Goal: Information Seeking & Learning: Learn about a topic

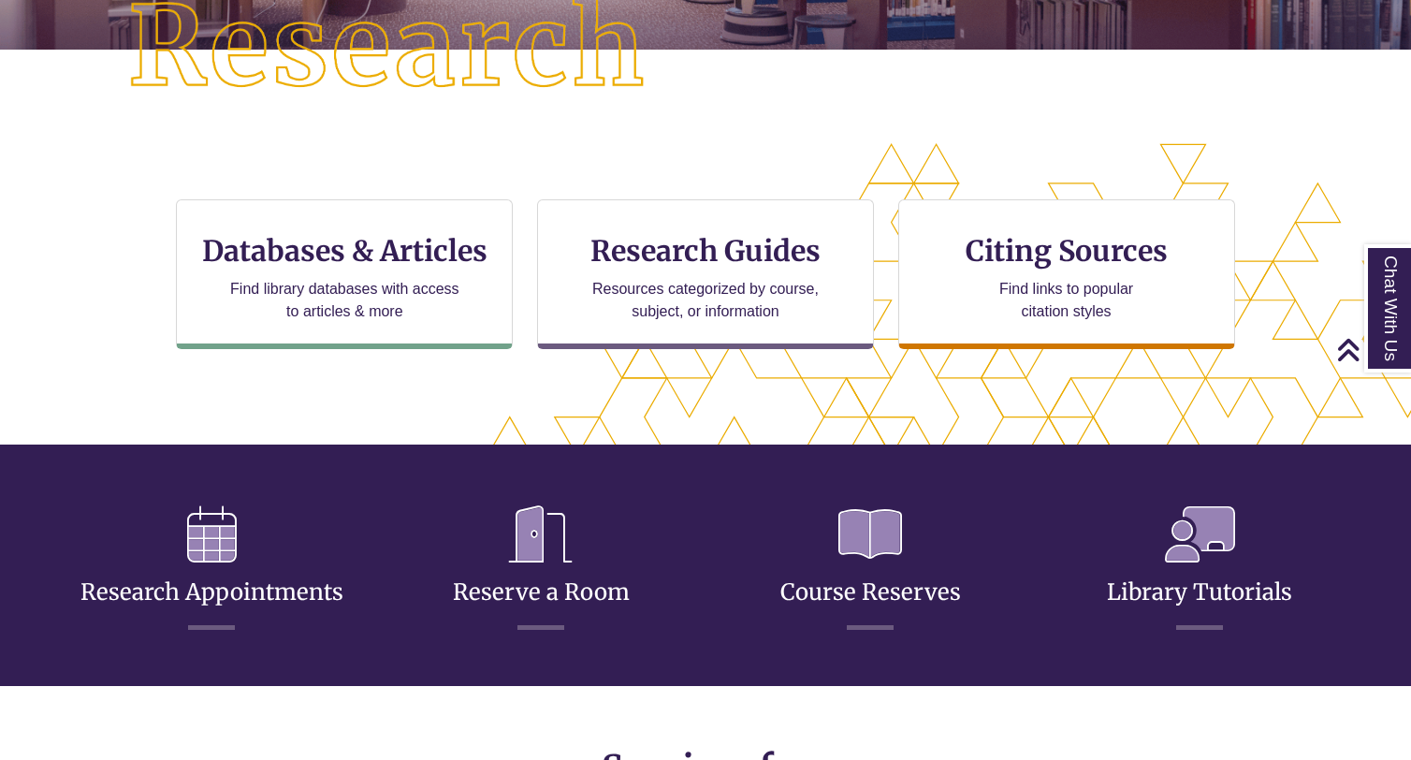
scroll to position [495, 0]
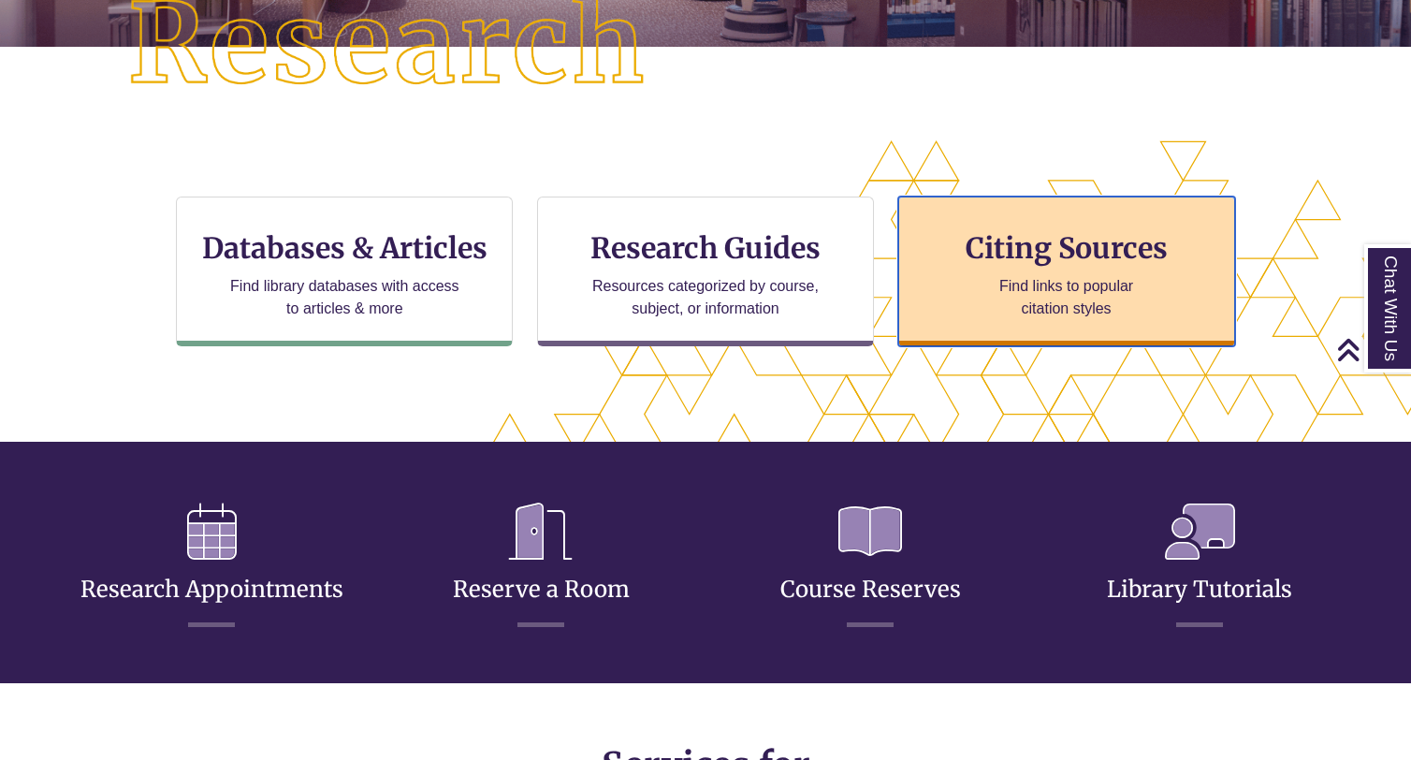
click at [1025, 258] on h3 "Citing Sources" at bounding box center [1066, 248] width 228 height 36
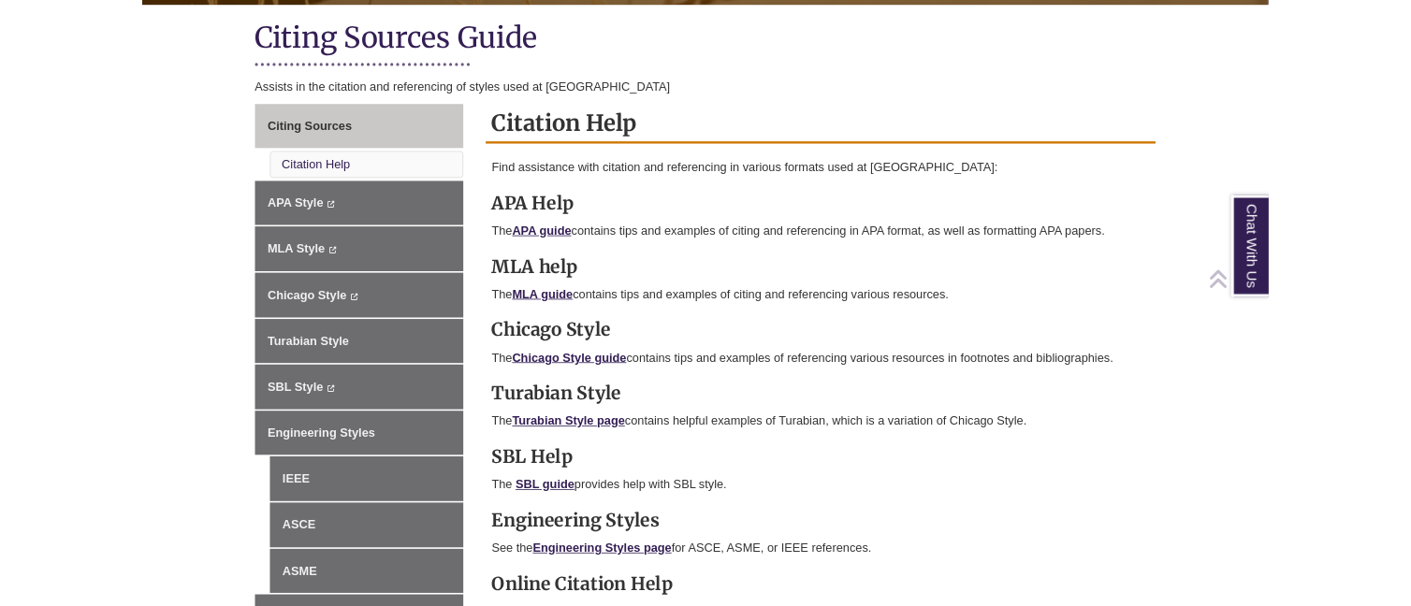
scroll to position [438, 0]
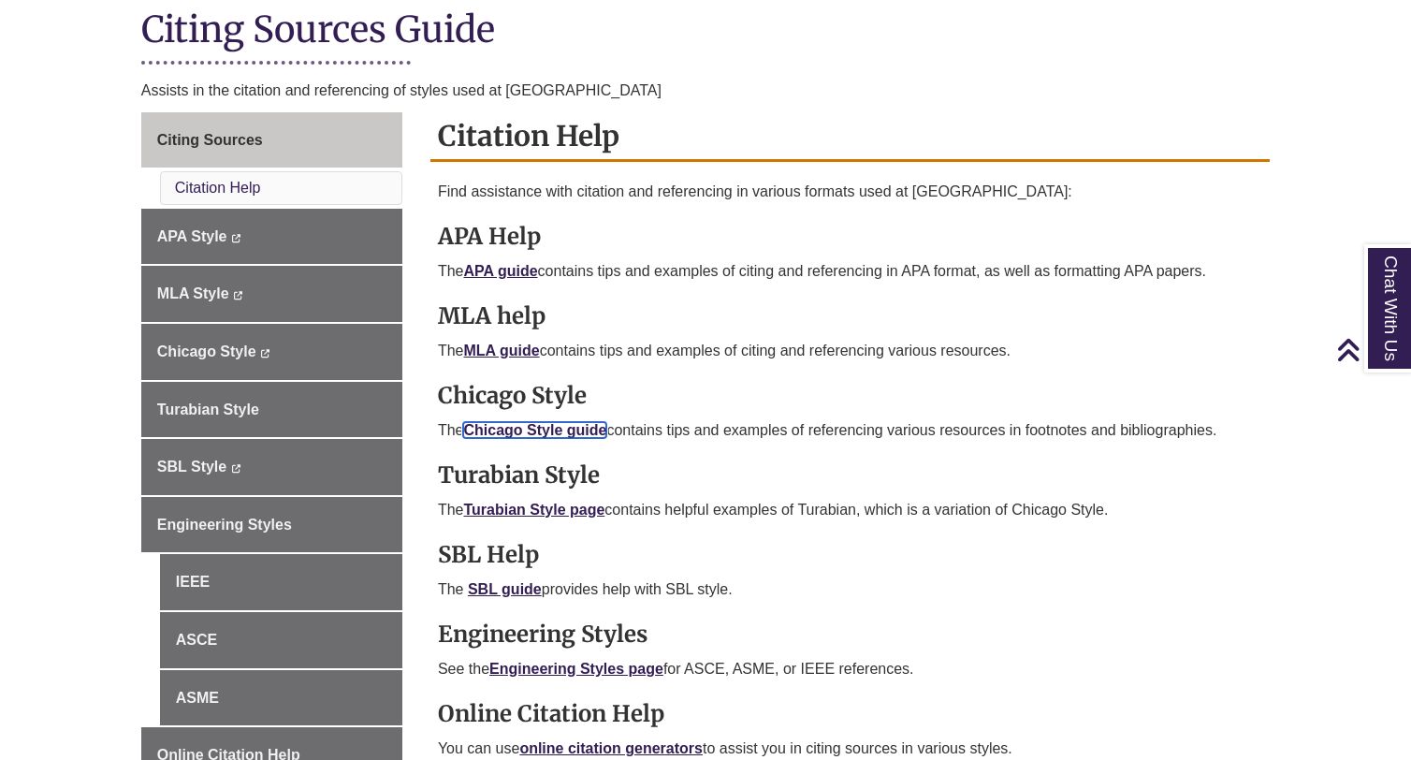
click at [500, 426] on link "Chicago Style guide" at bounding box center [534, 430] width 143 height 16
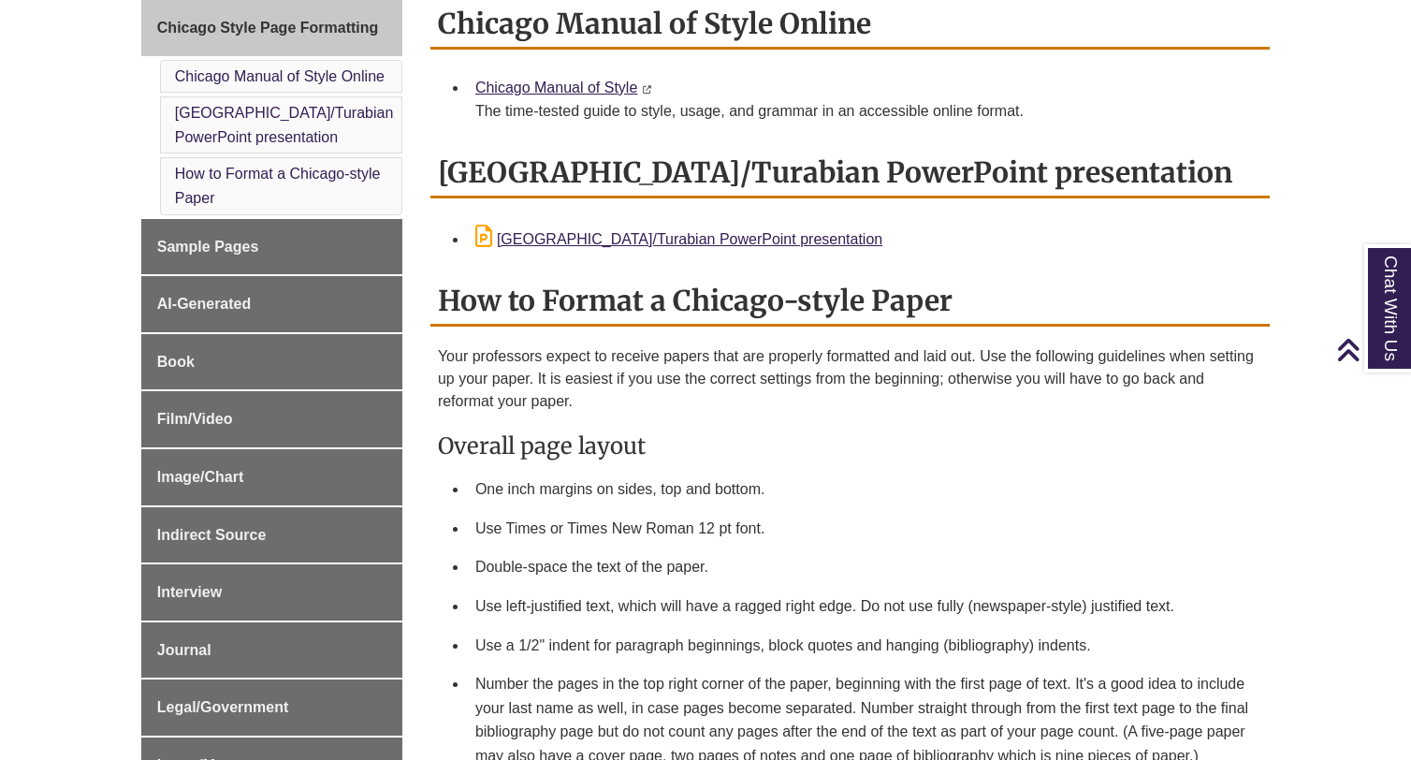
scroll to position [531, 0]
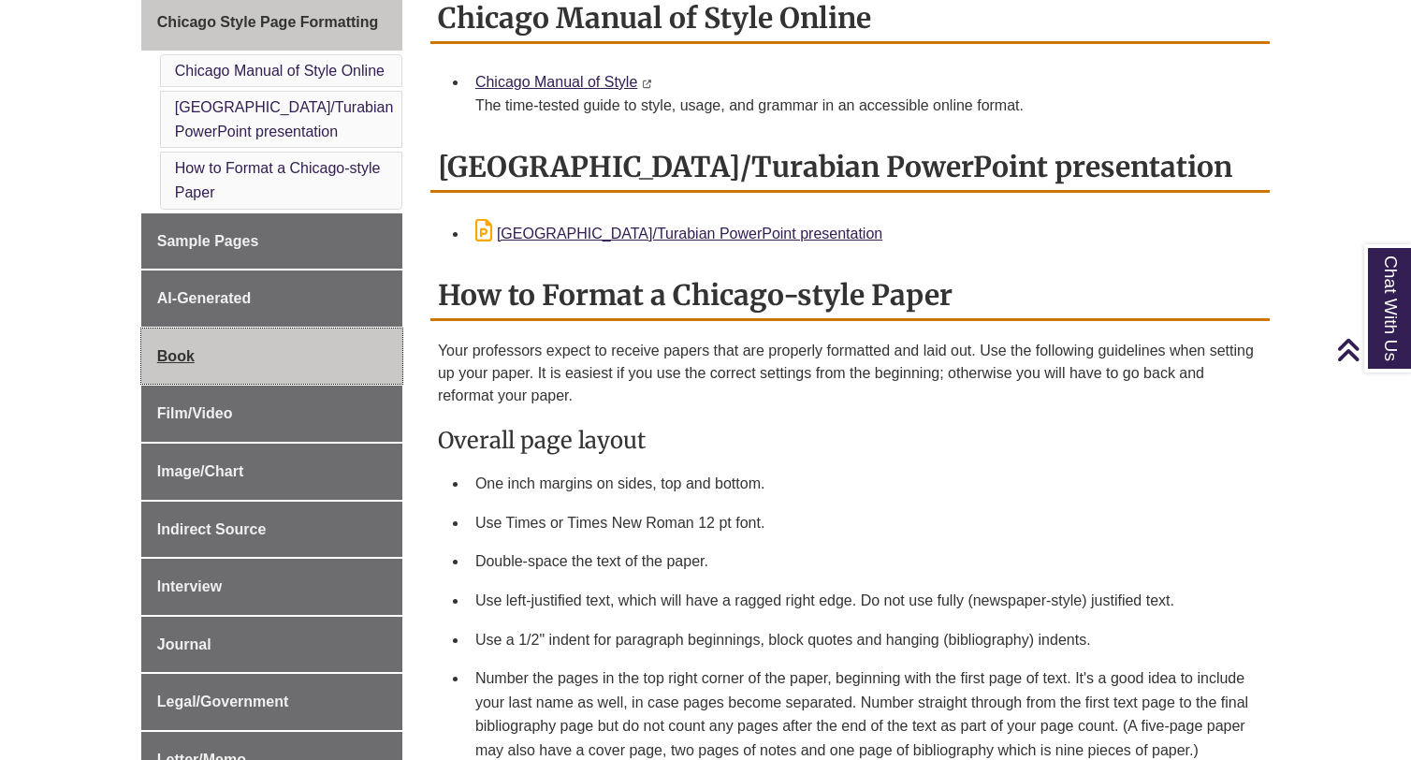
click at [280, 352] on link "Book" at bounding box center [271, 356] width 261 height 56
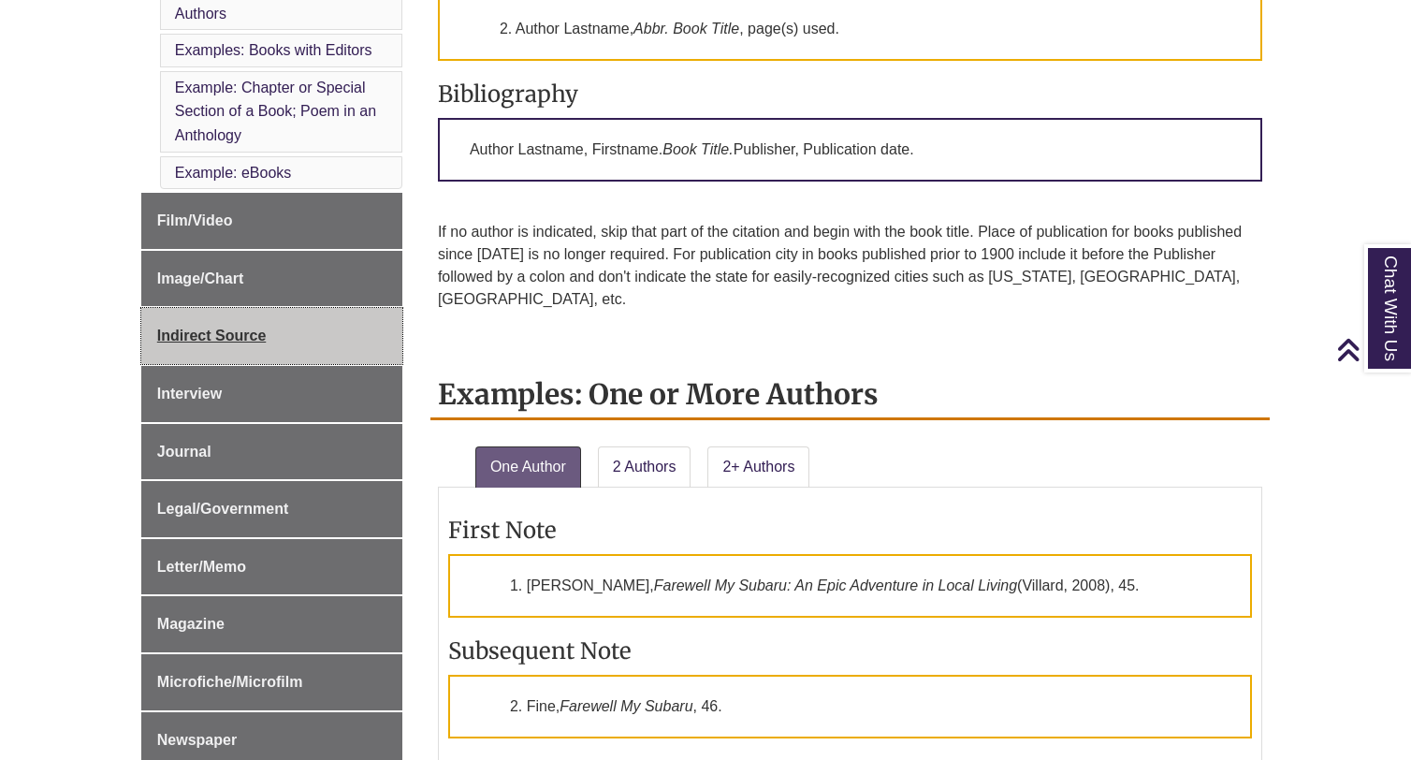
scroll to position [837, 0]
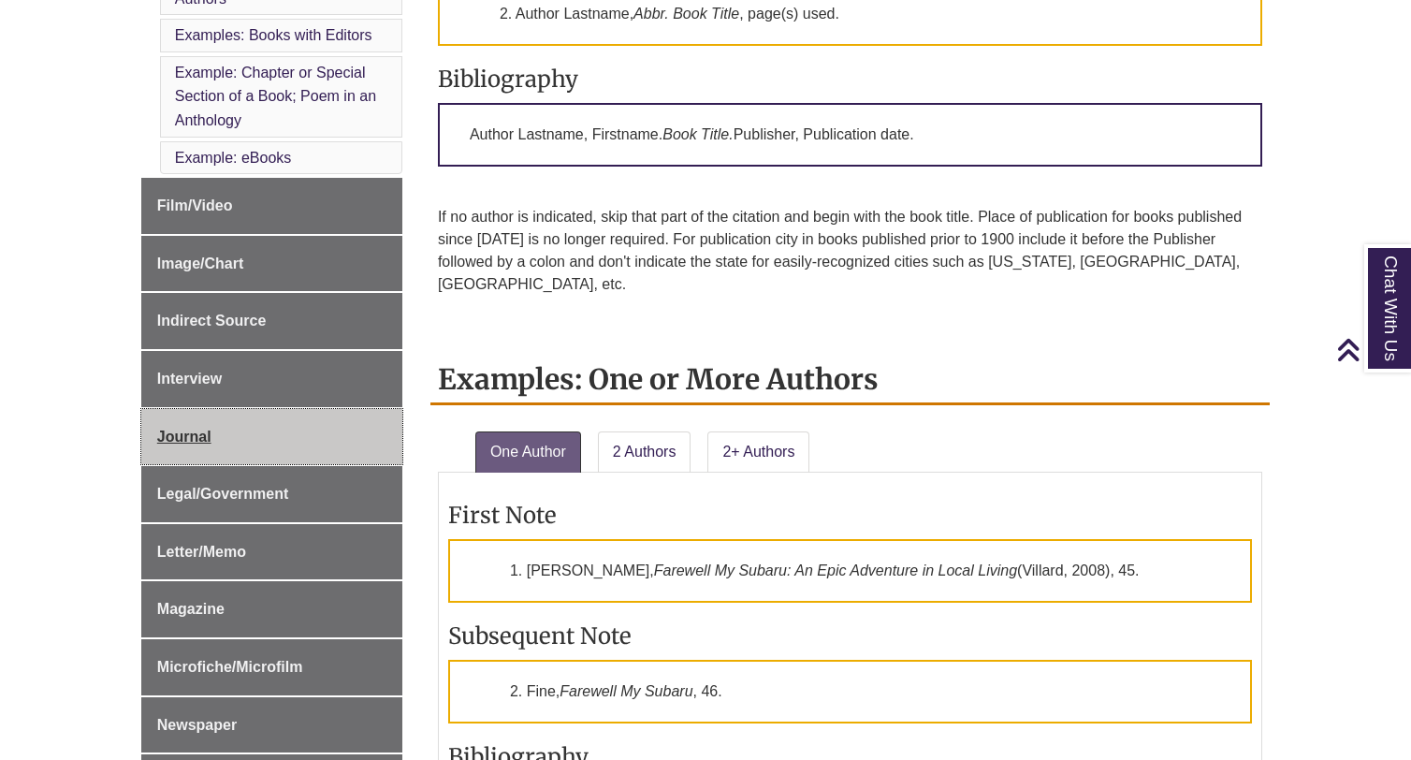
click at [191, 442] on span "Journal" at bounding box center [184, 436] width 54 height 16
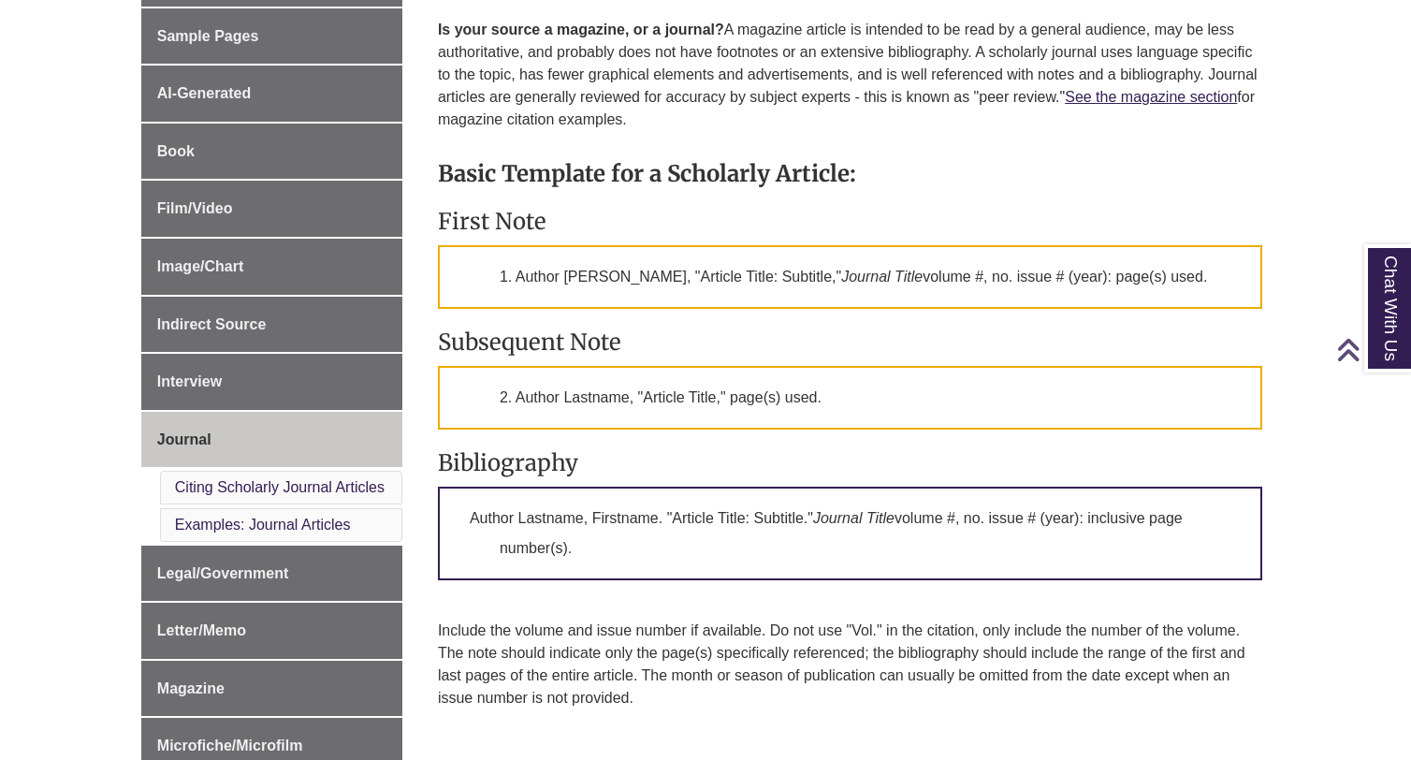
scroll to position [601, 0]
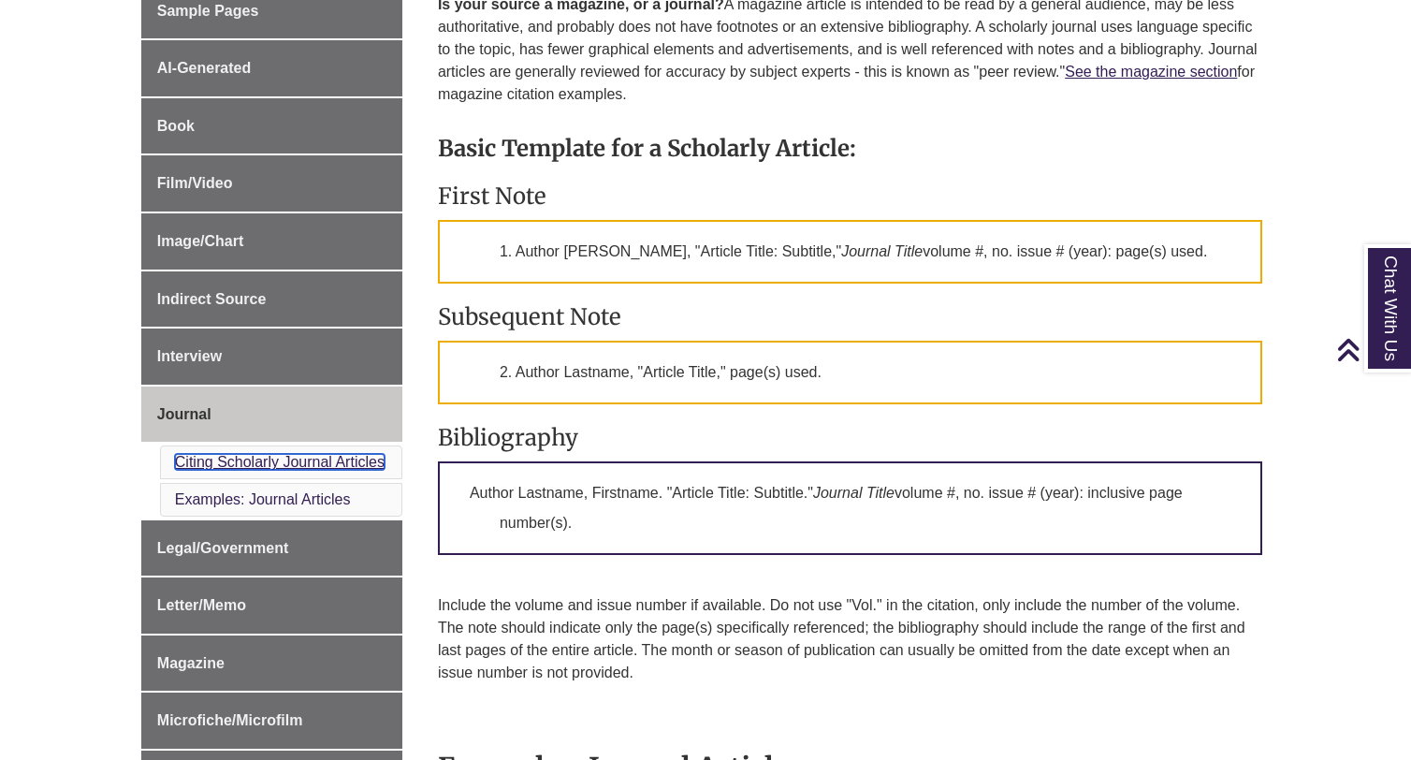
click at [255, 457] on link "Citing Scholarly Journal Articles" at bounding box center [280, 462] width 210 height 16
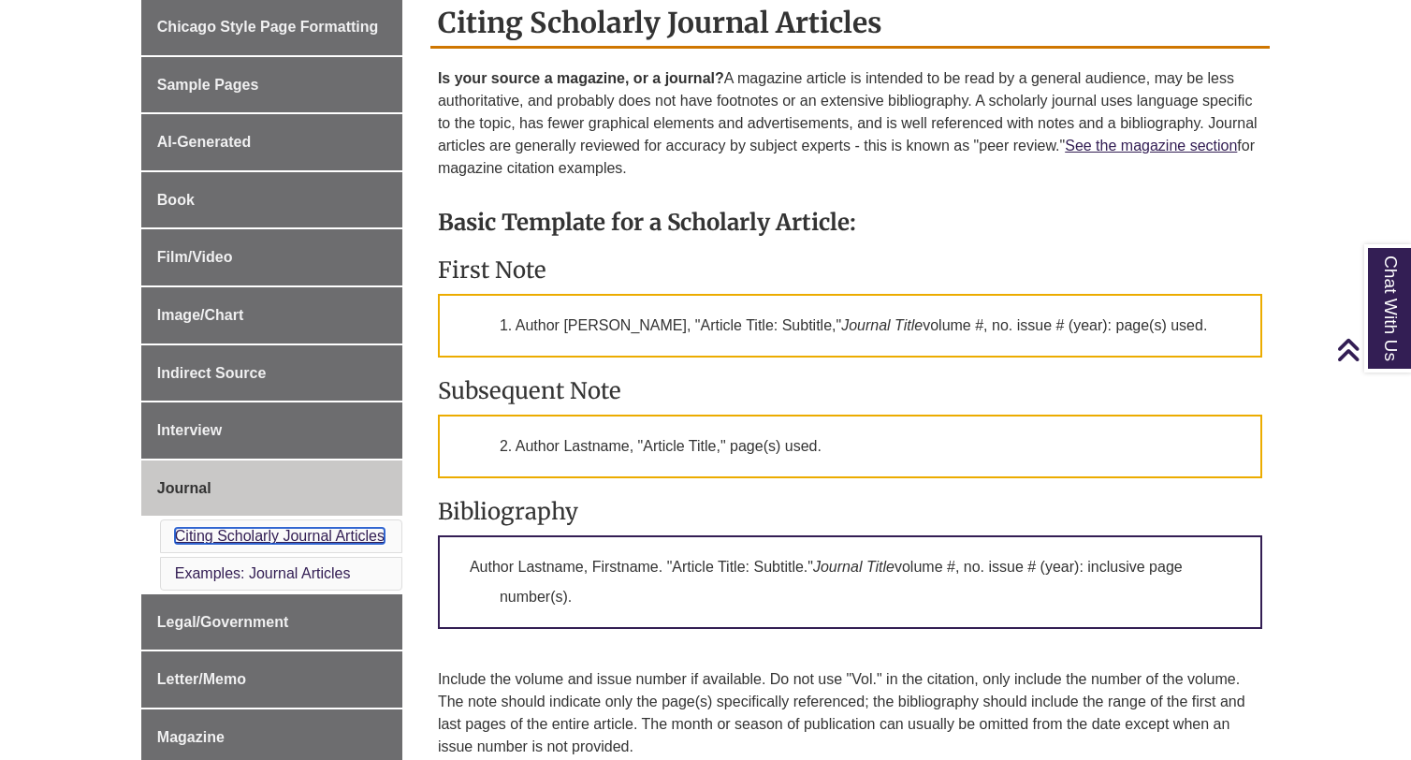
click at [237, 539] on link "Citing Scholarly Journal Articles" at bounding box center [280, 536] width 210 height 16
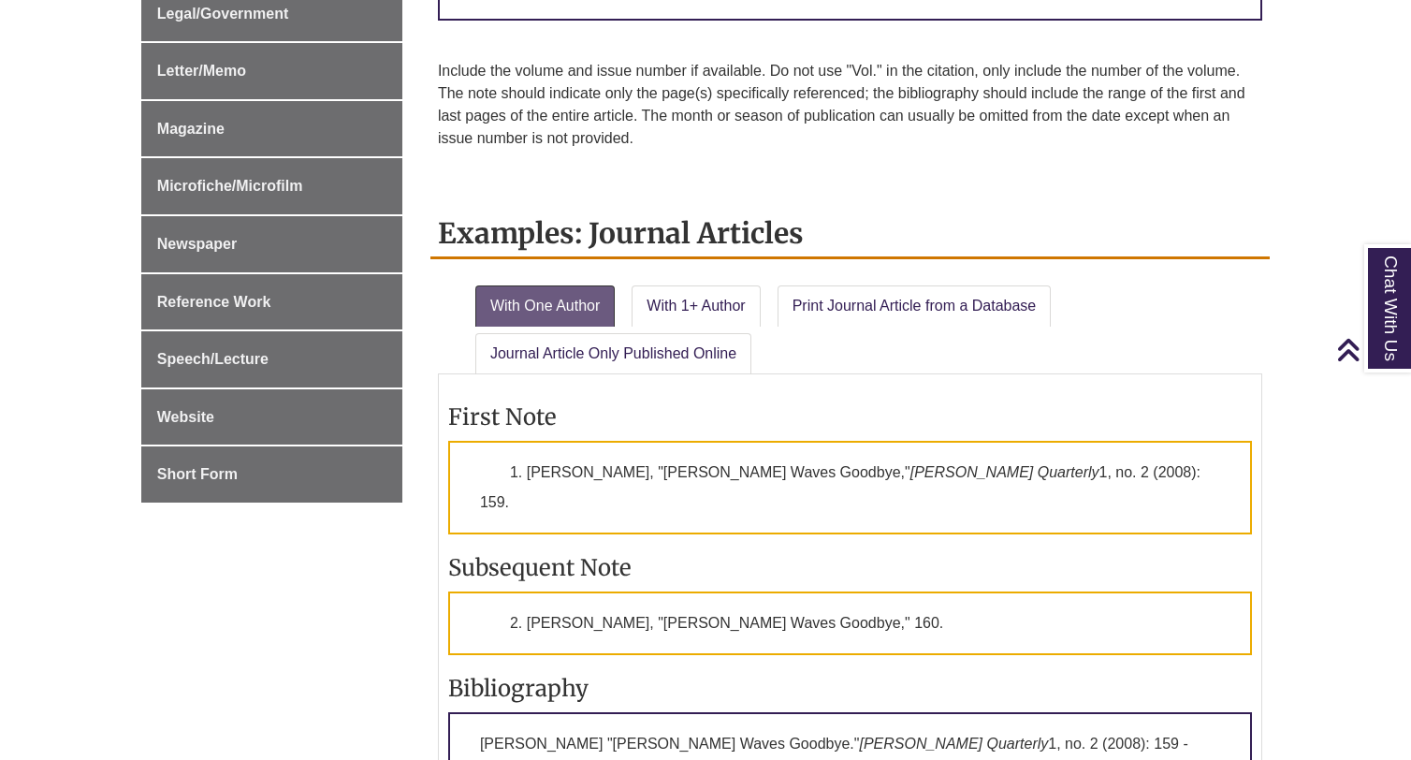
scroll to position [1138, 0]
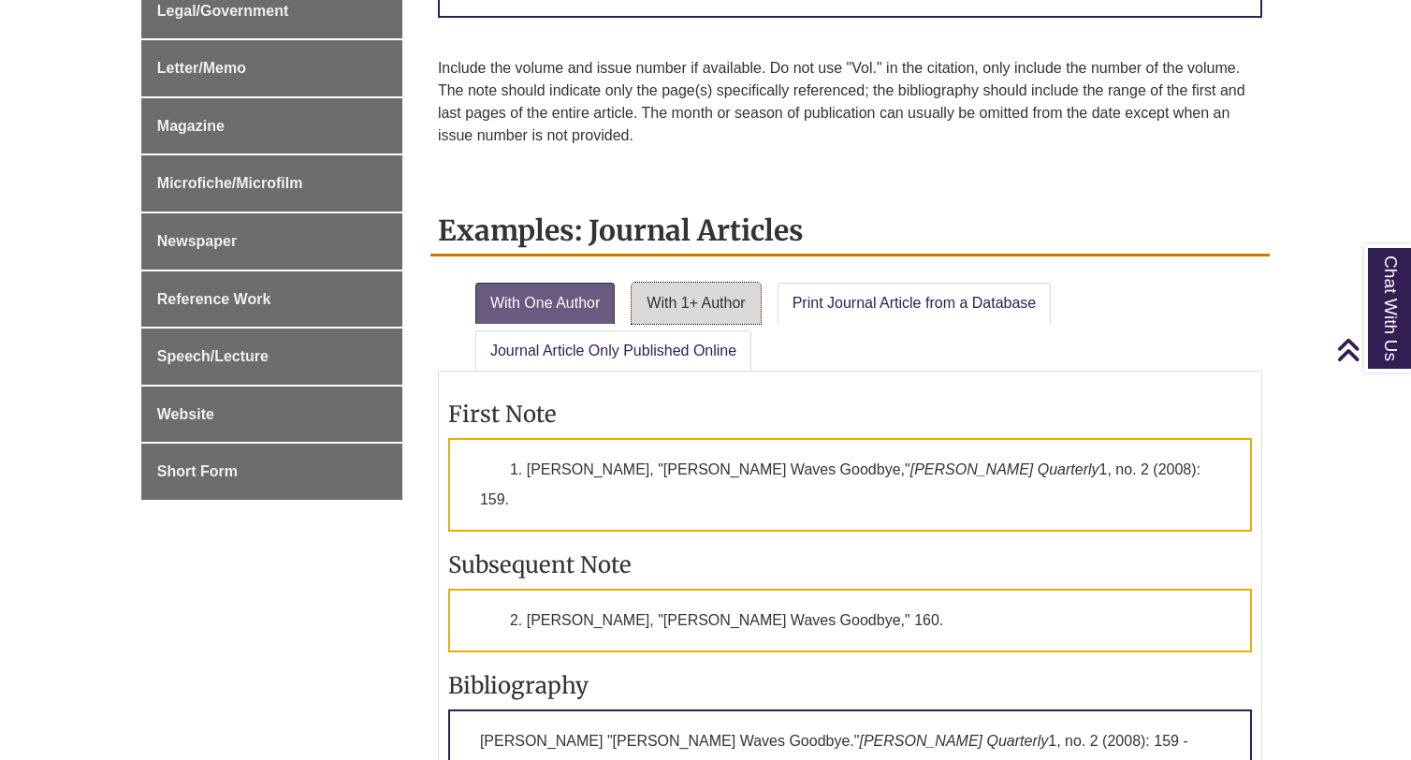
click at [718, 297] on link "With 1+ Author" at bounding box center [695, 303] width 128 height 41
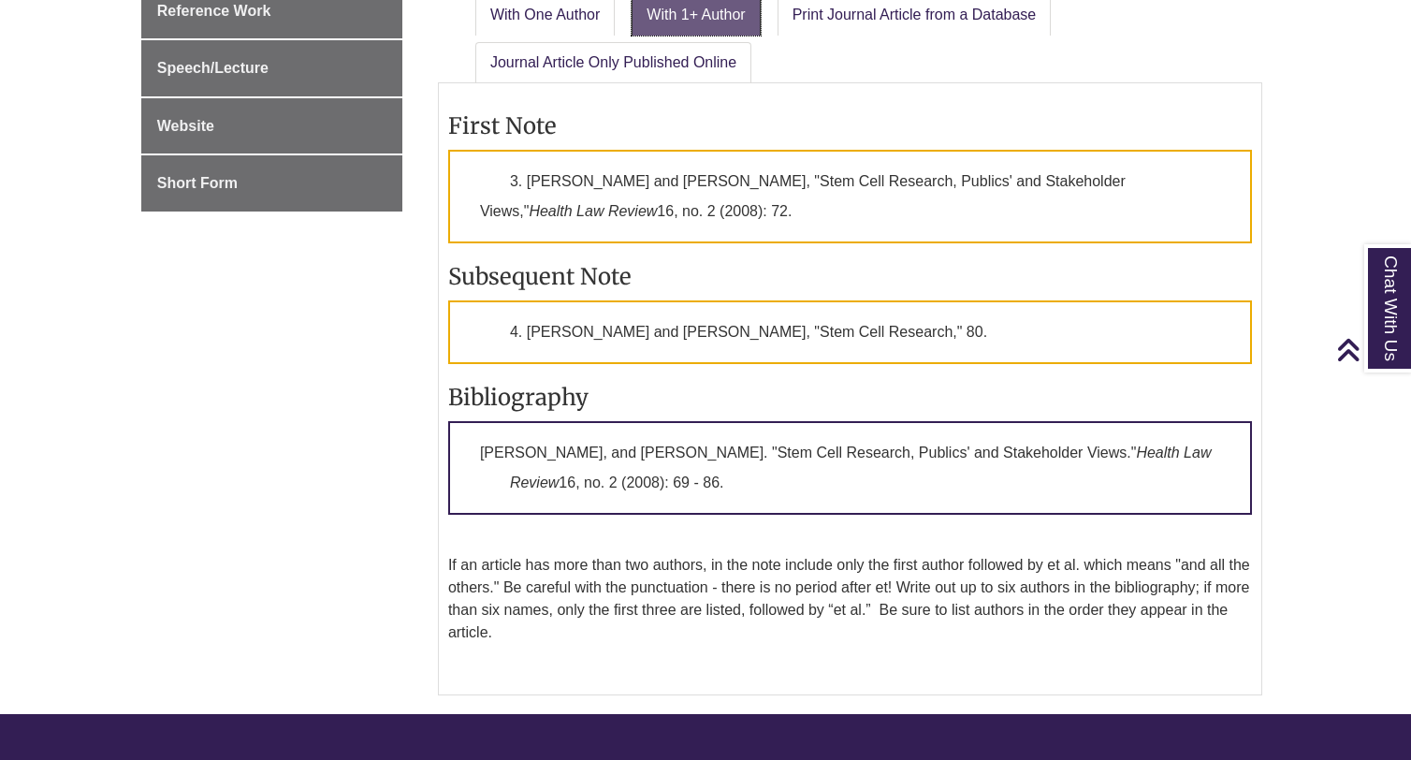
scroll to position [1424, 0]
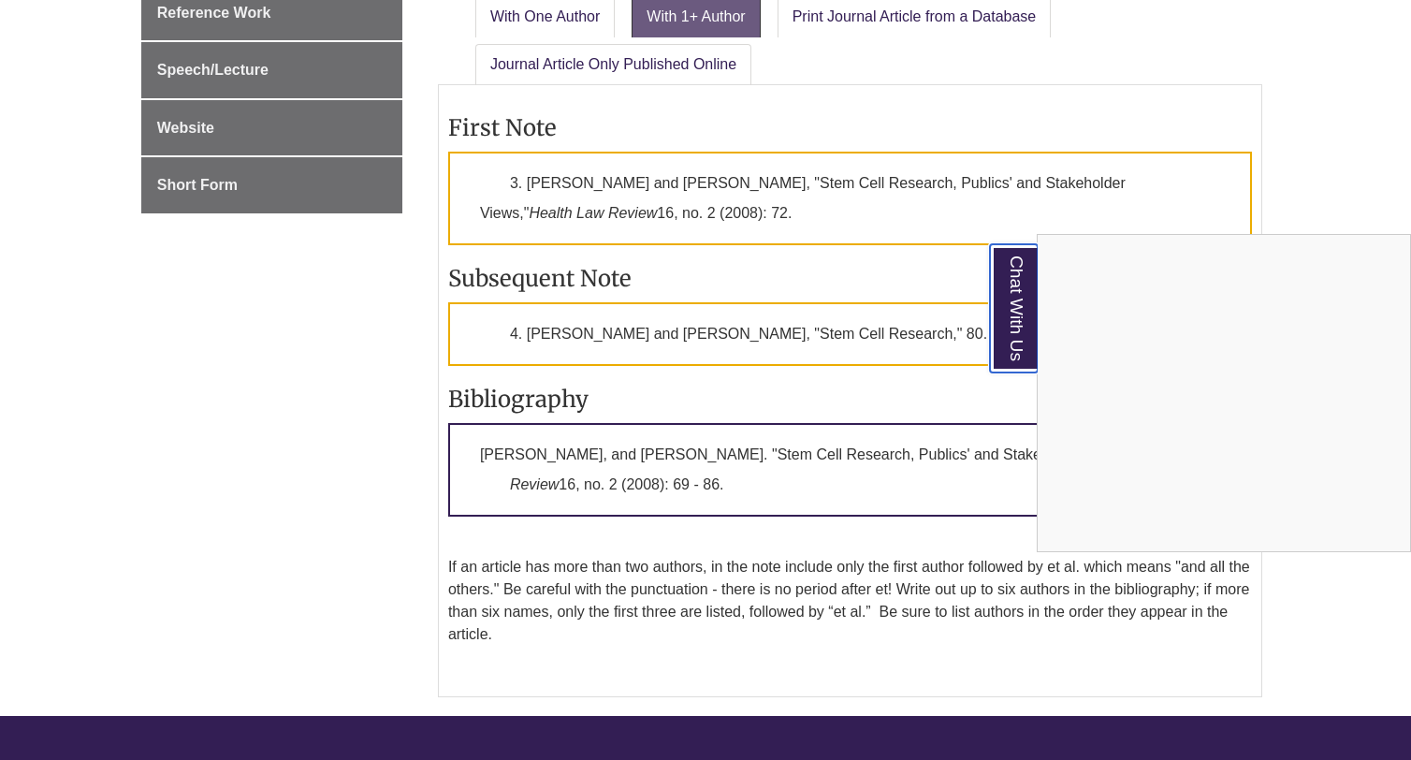
click at [1012, 283] on link "Chat With Us" at bounding box center [1014, 308] width 48 height 128
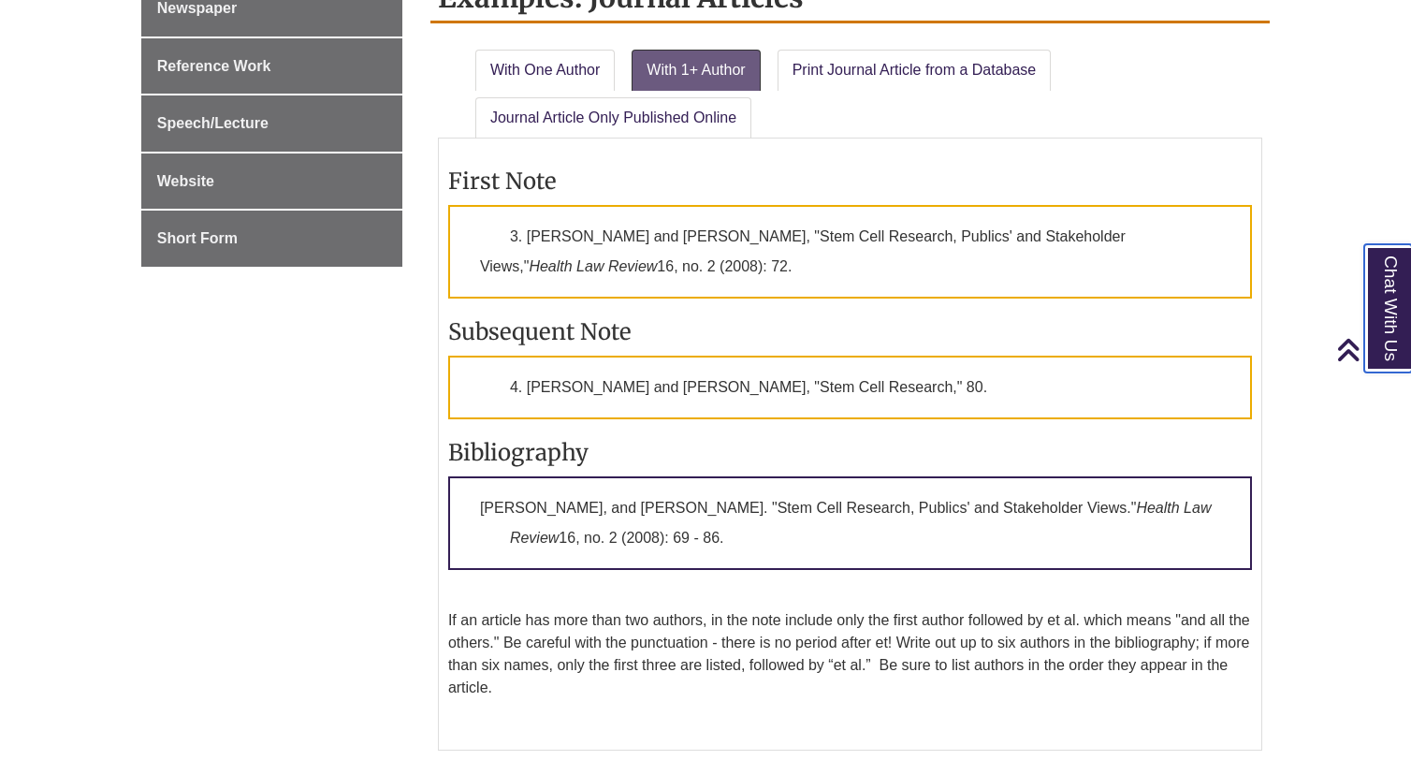
scroll to position [1360, 0]
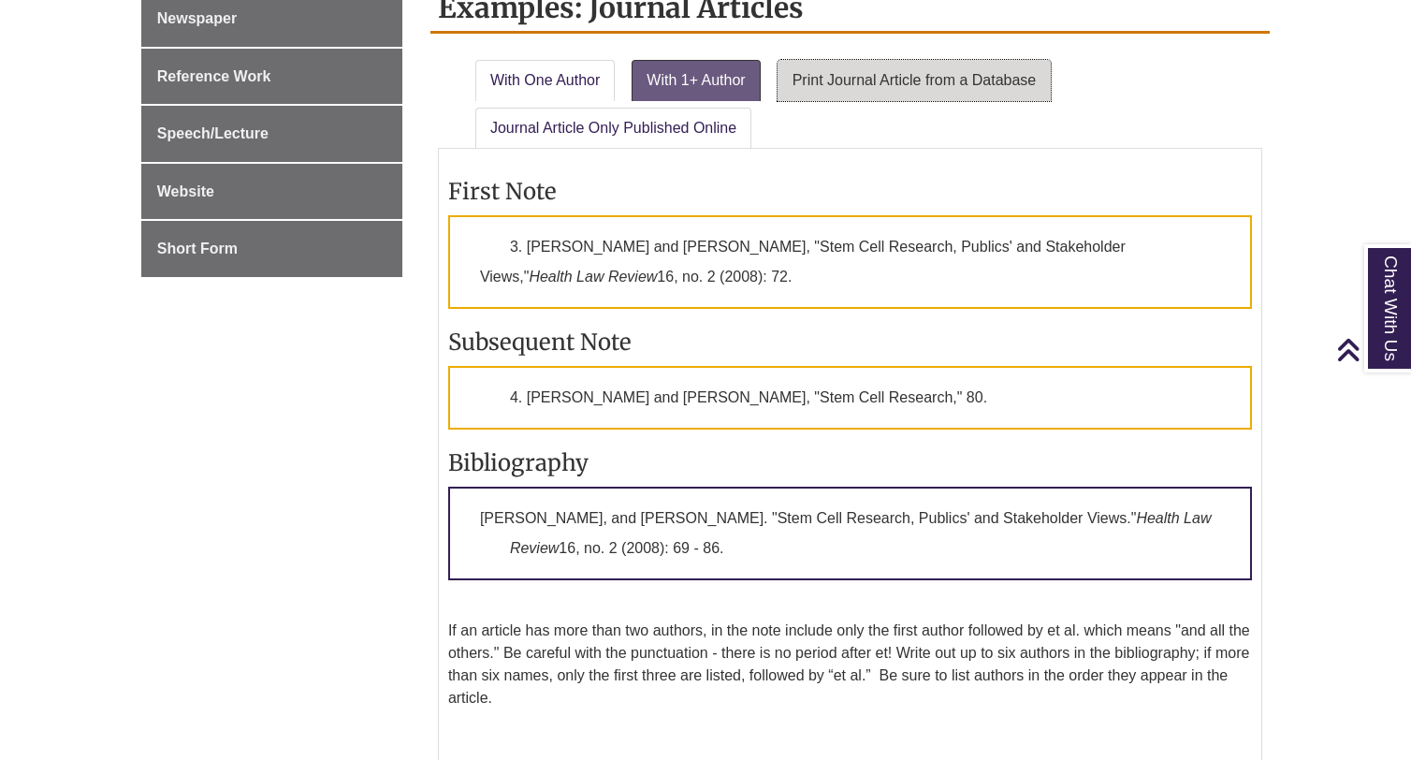
click at [867, 70] on link "Print Journal Article from a Database" at bounding box center [914, 80] width 274 height 41
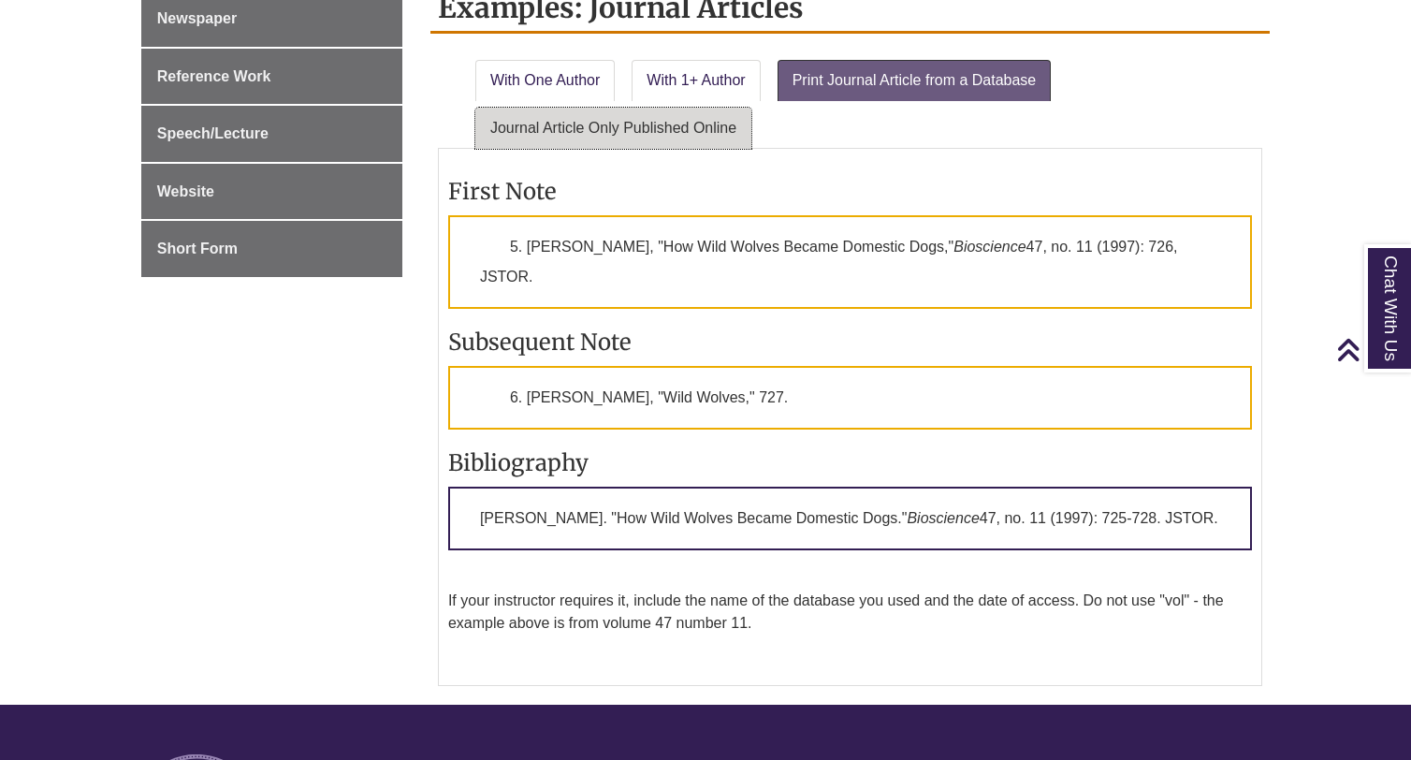
click at [696, 131] on link "Journal Article Only Published Online" at bounding box center [613, 128] width 276 height 41
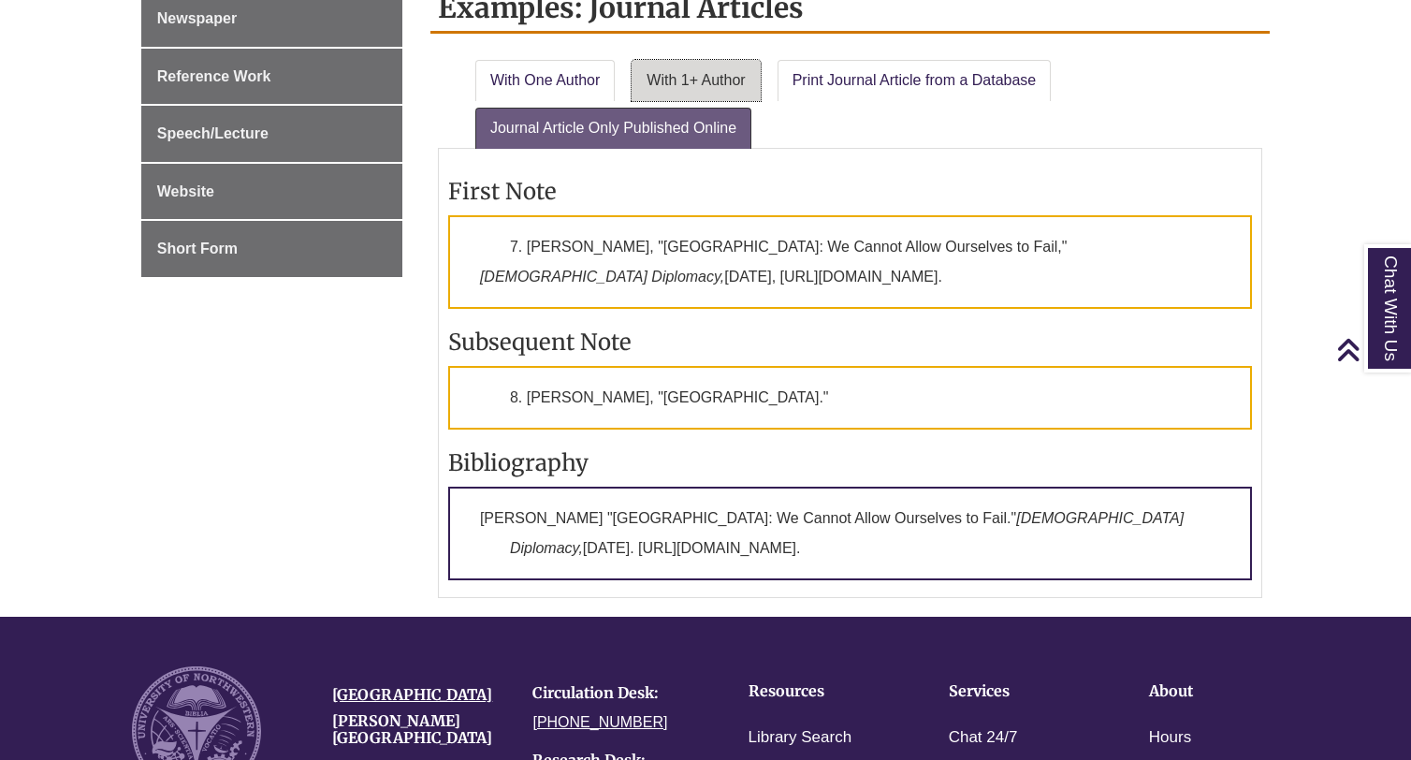
click at [653, 71] on link "With 1+ Author" at bounding box center [695, 80] width 128 height 41
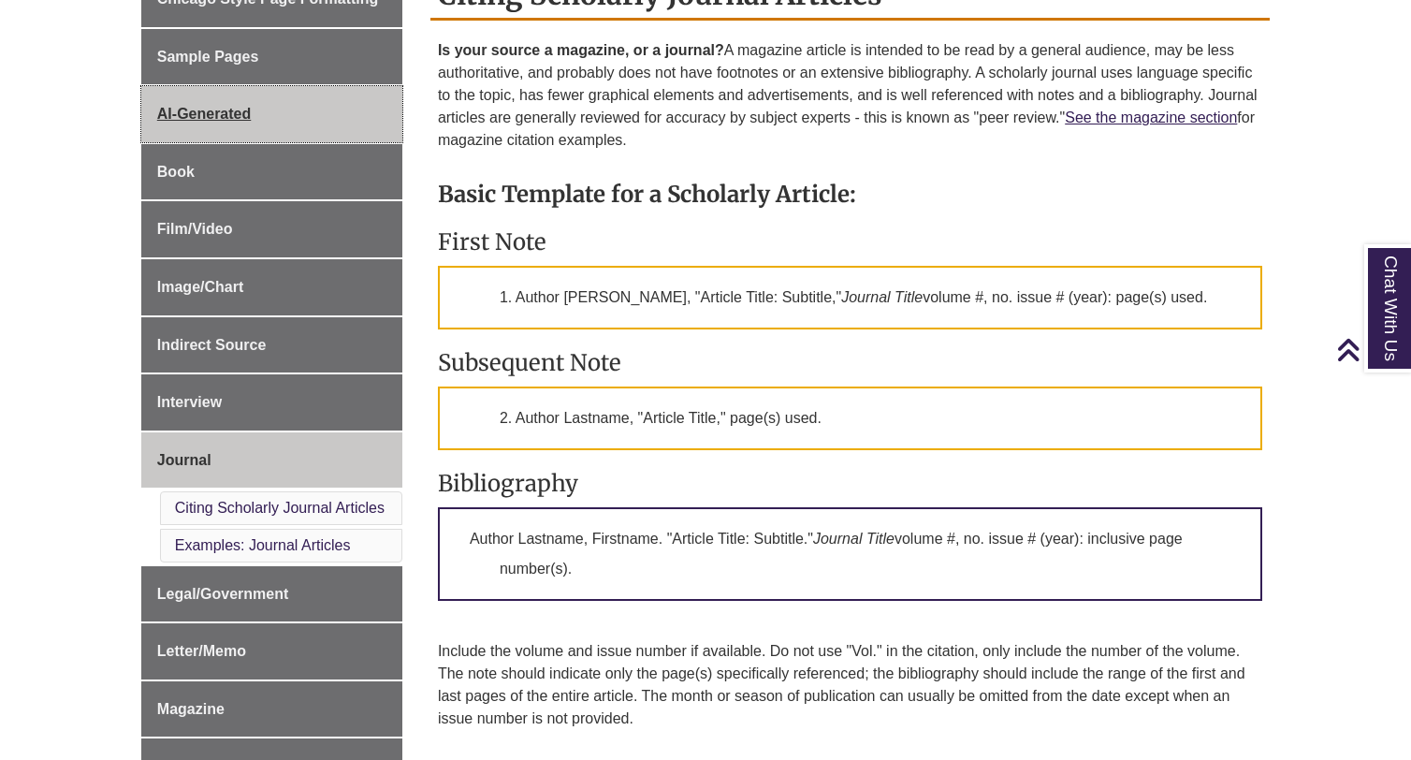
scroll to position [558, 0]
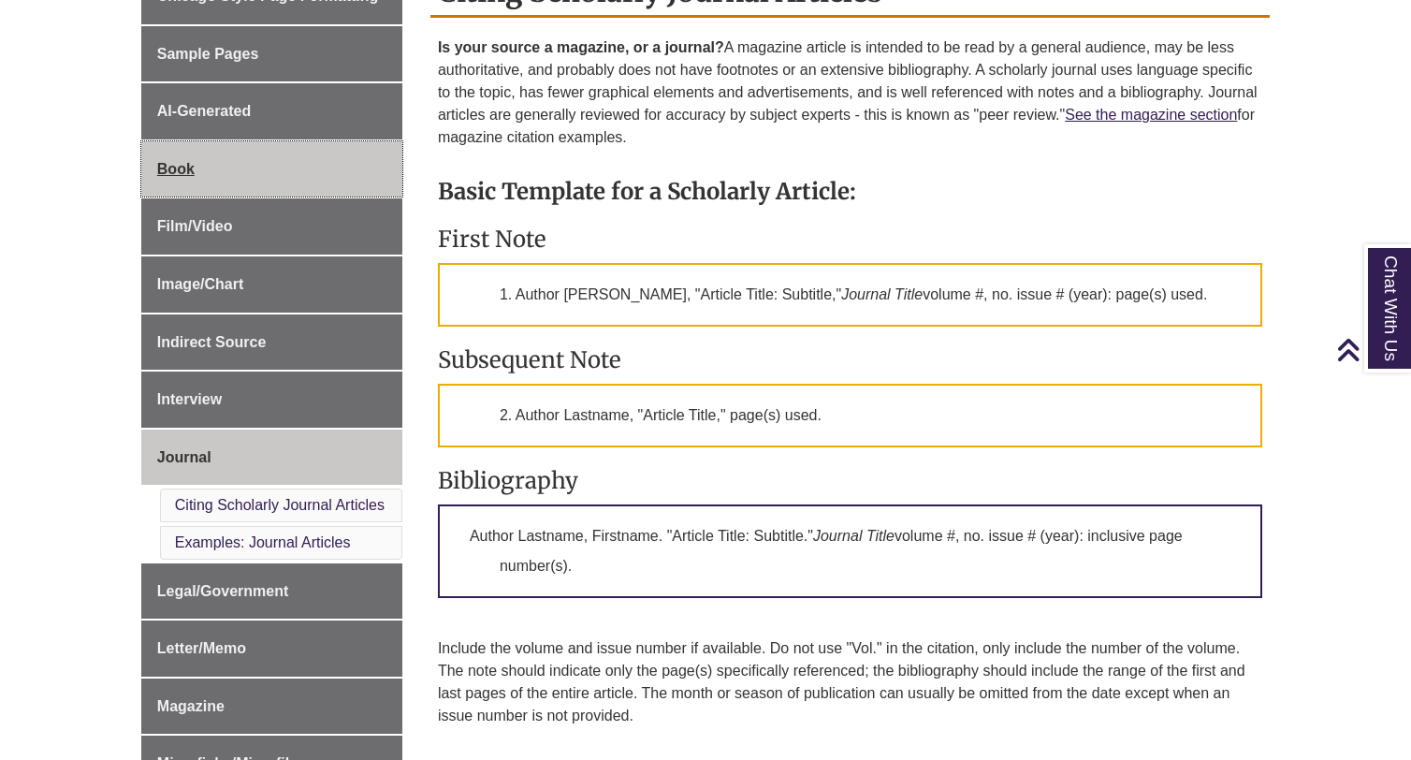
click at [215, 169] on link "Book" at bounding box center [271, 169] width 261 height 56
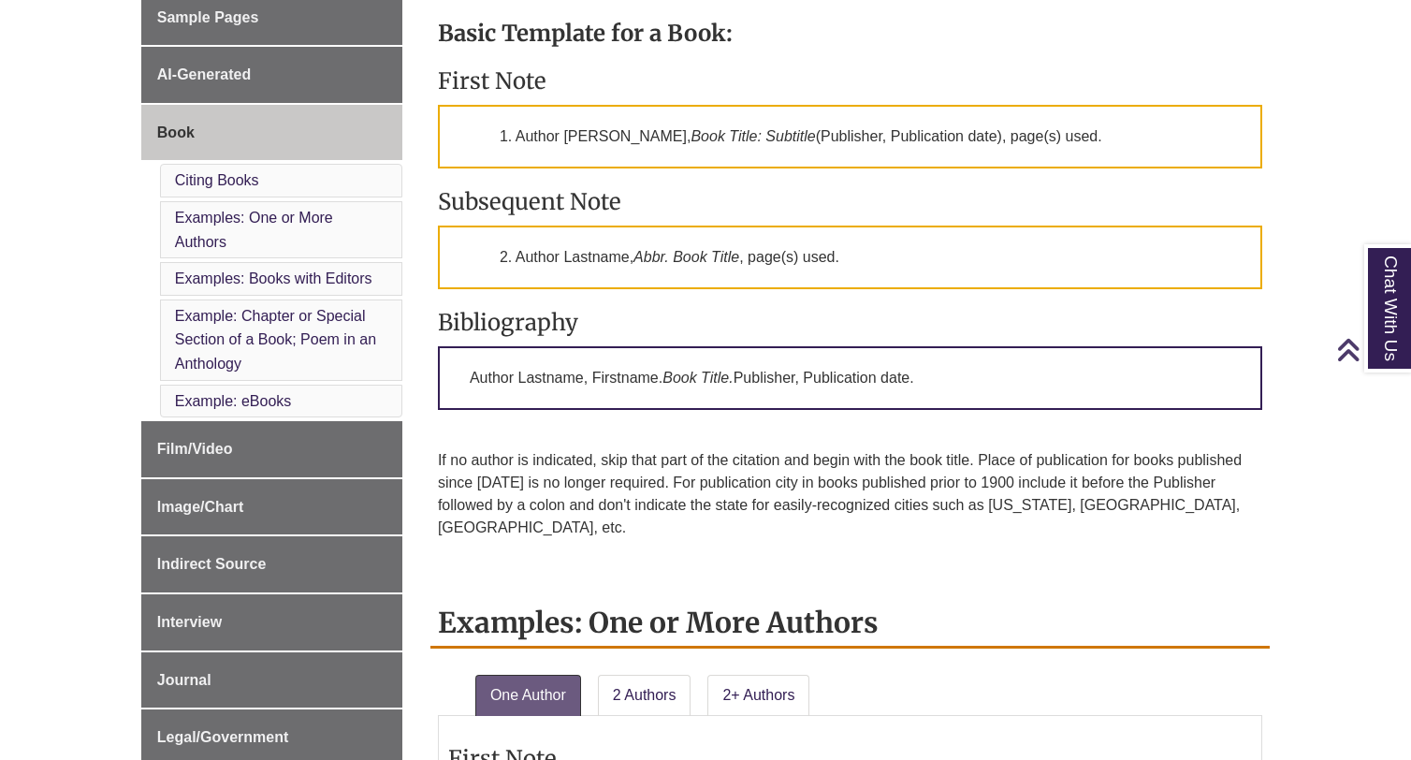
scroll to position [656, 0]
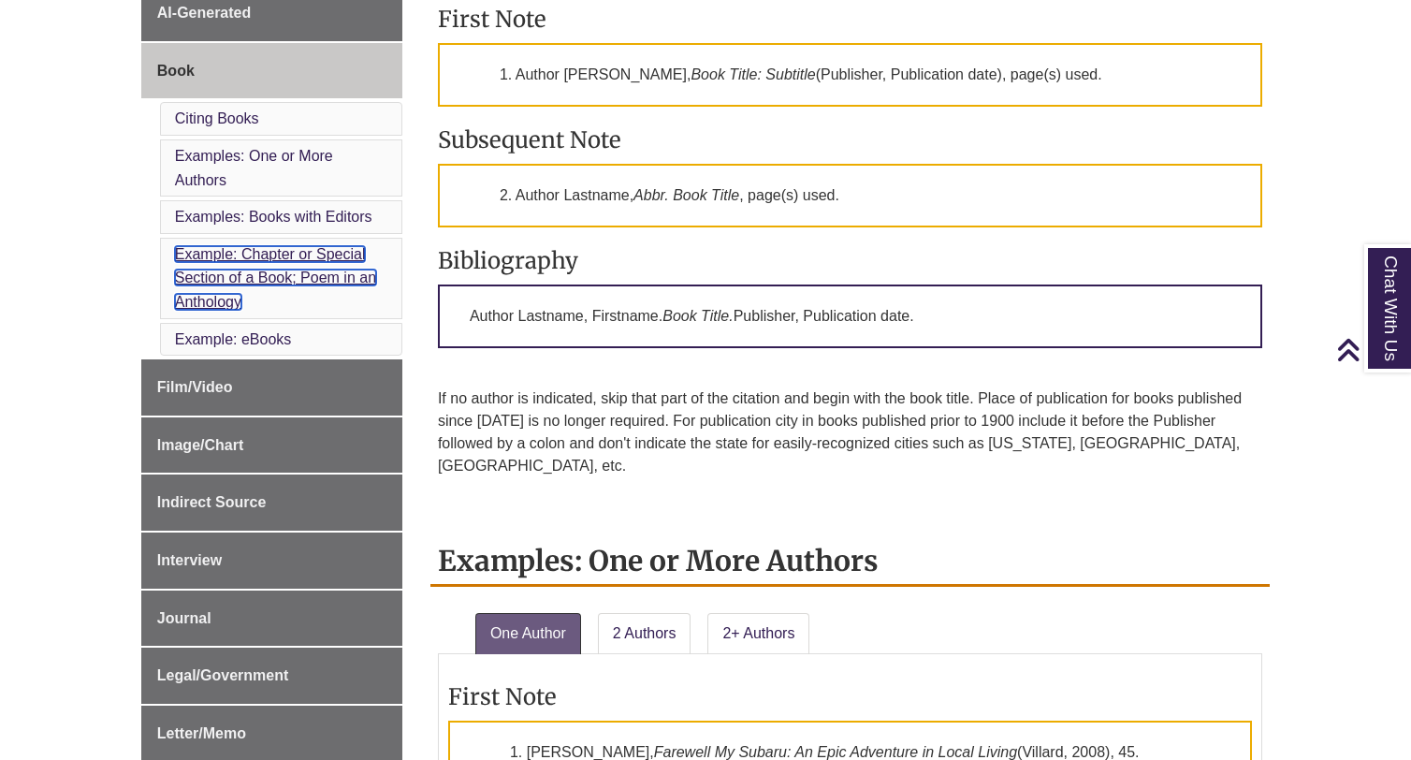
click at [300, 255] on link "Example: Chapter or Special Section of a Book; Poem in an Anthology" at bounding box center [275, 278] width 201 height 64
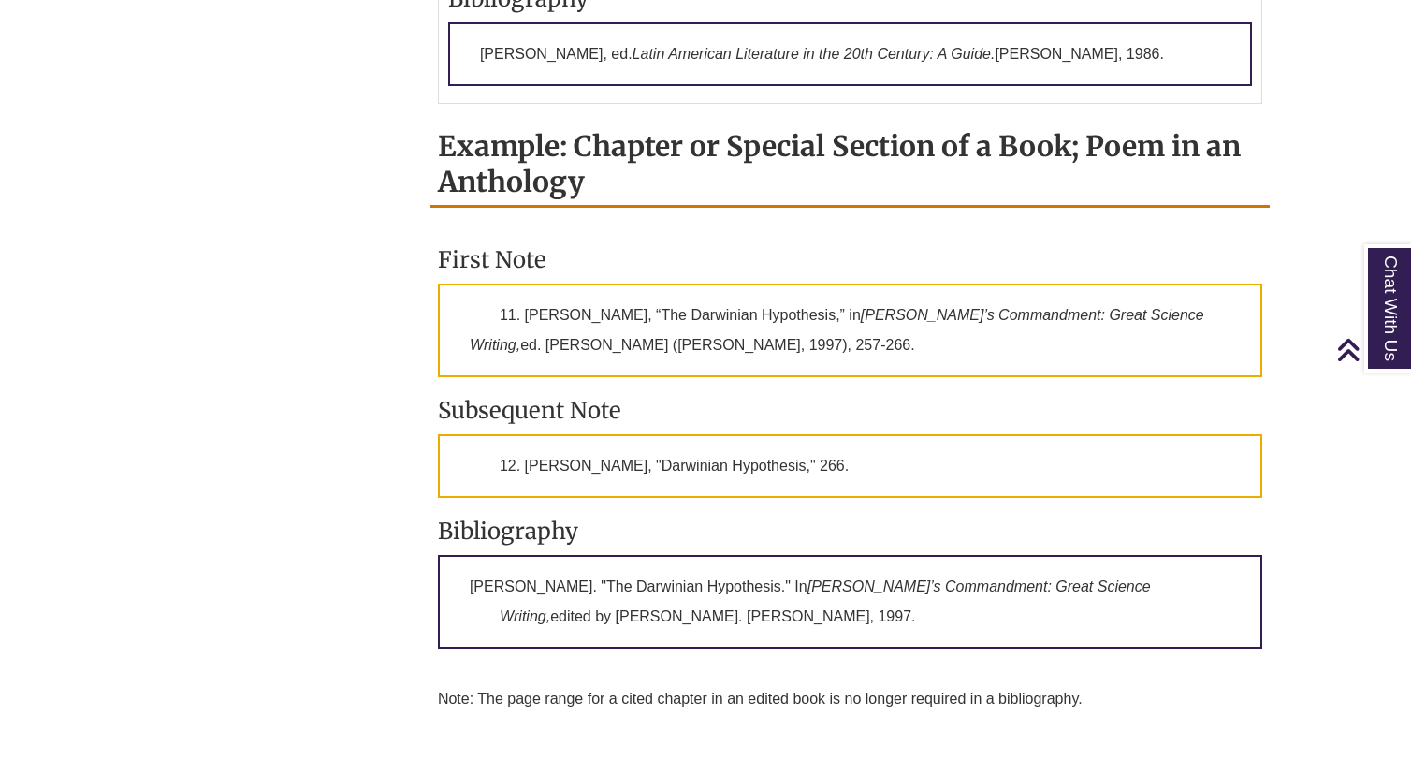
scroll to position [2154, 0]
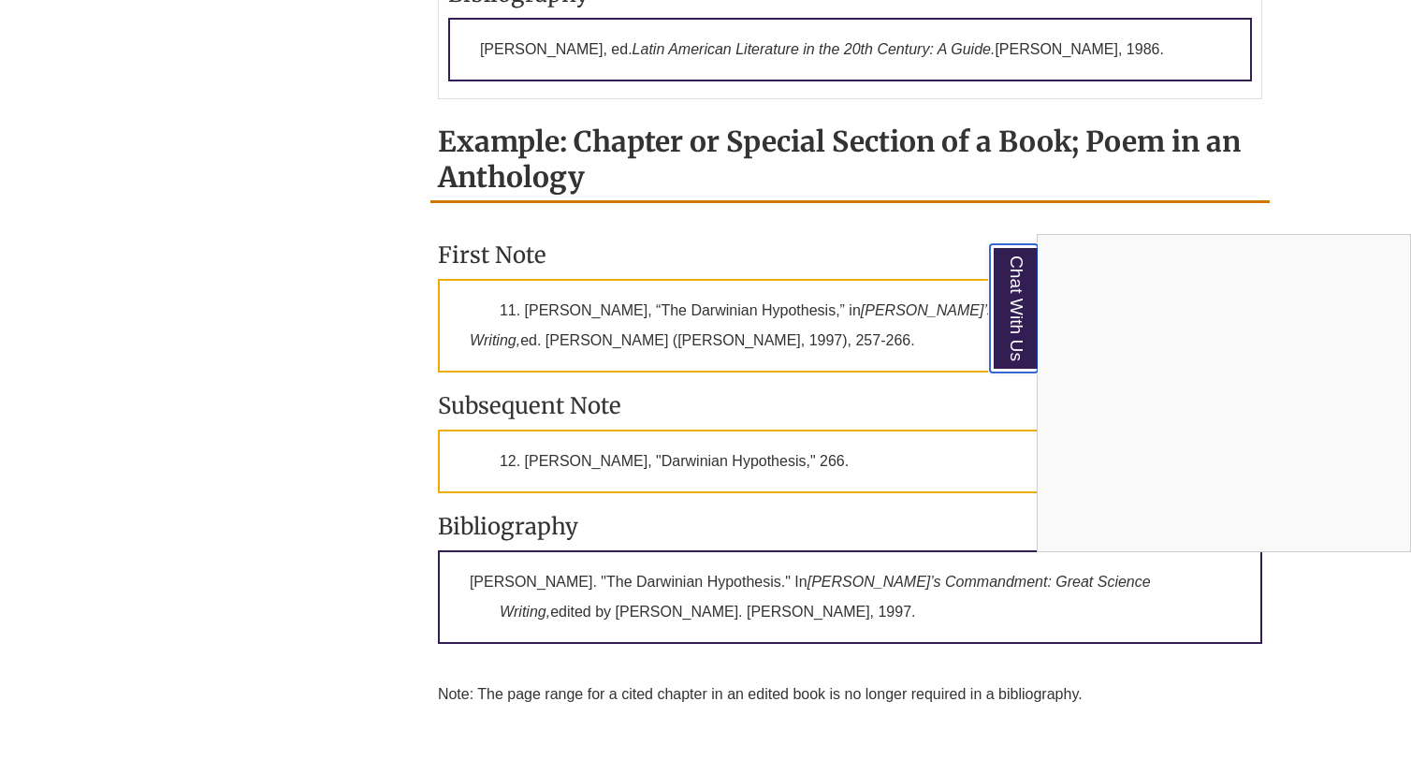
click at [1003, 325] on link "Chat With Us" at bounding box center [1014, 308] width 48 height 128
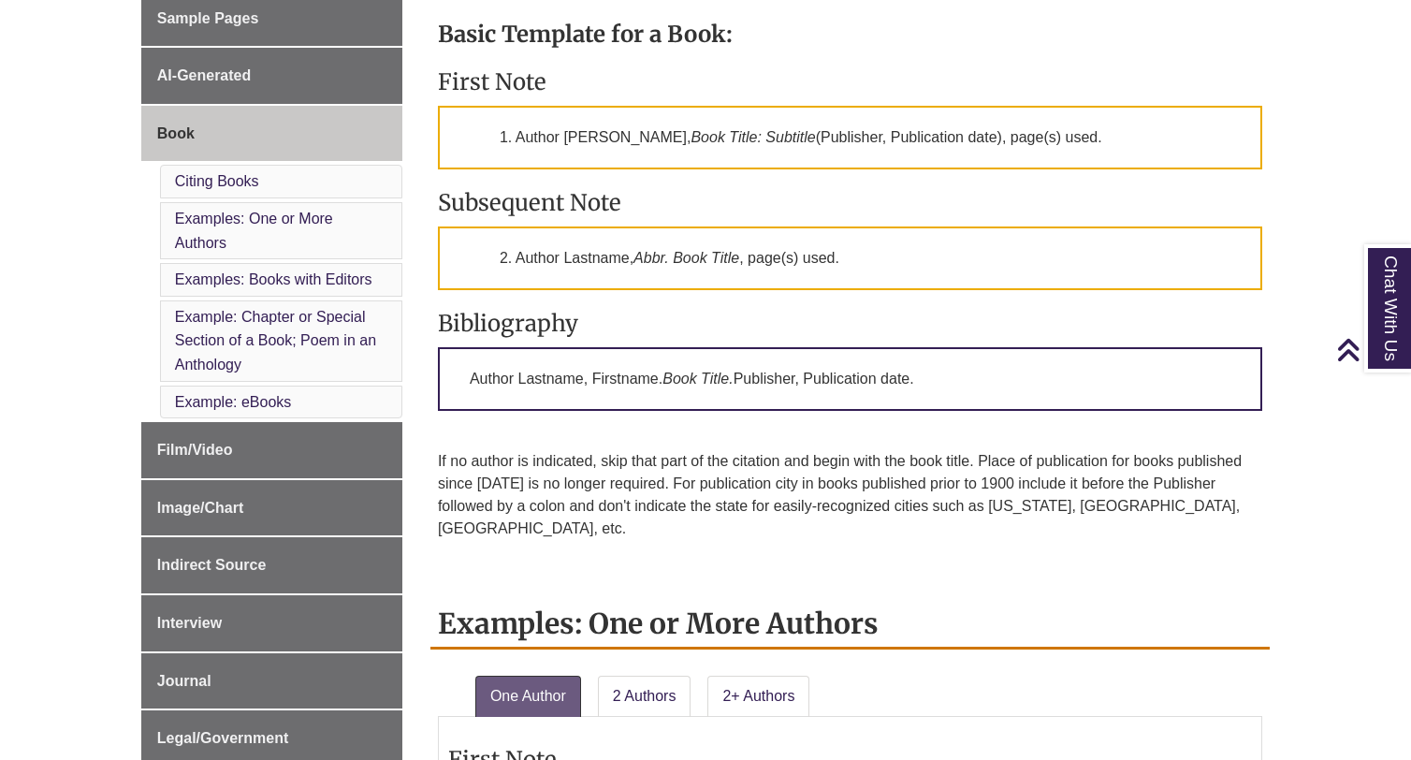
scroll to position [561, 0]
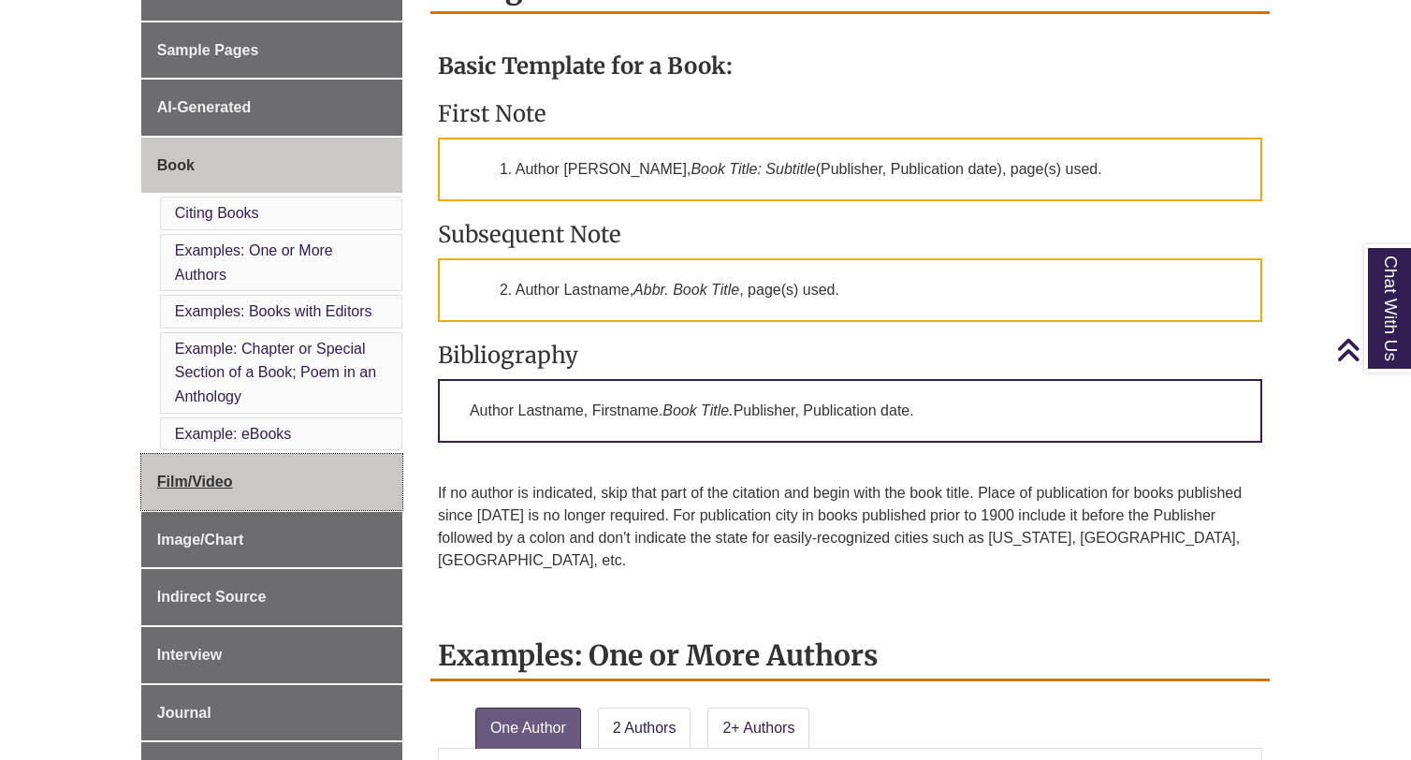
click at [242, 471] on link "Film/Video" at bounding box center [271, 482] width 261 height 56
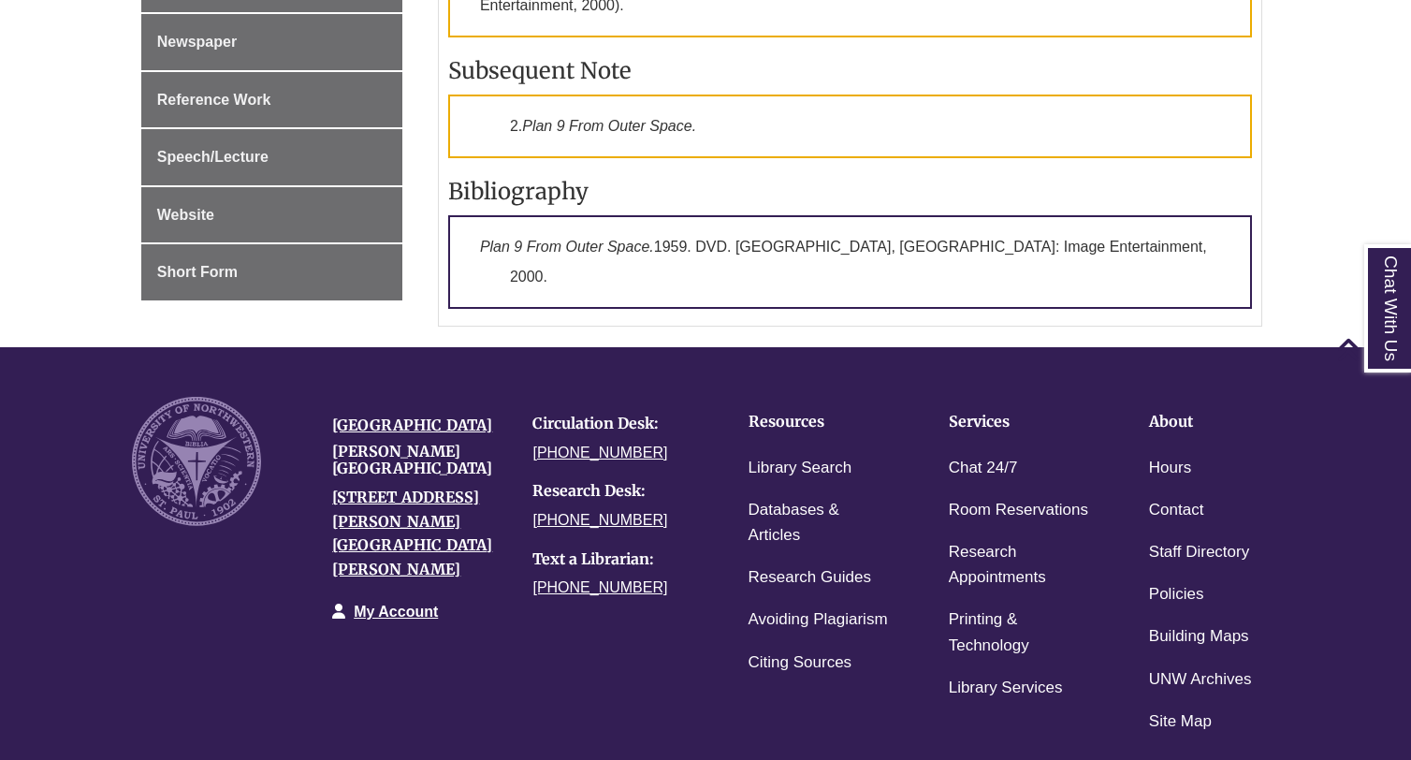
scroll to position [1326, 0]
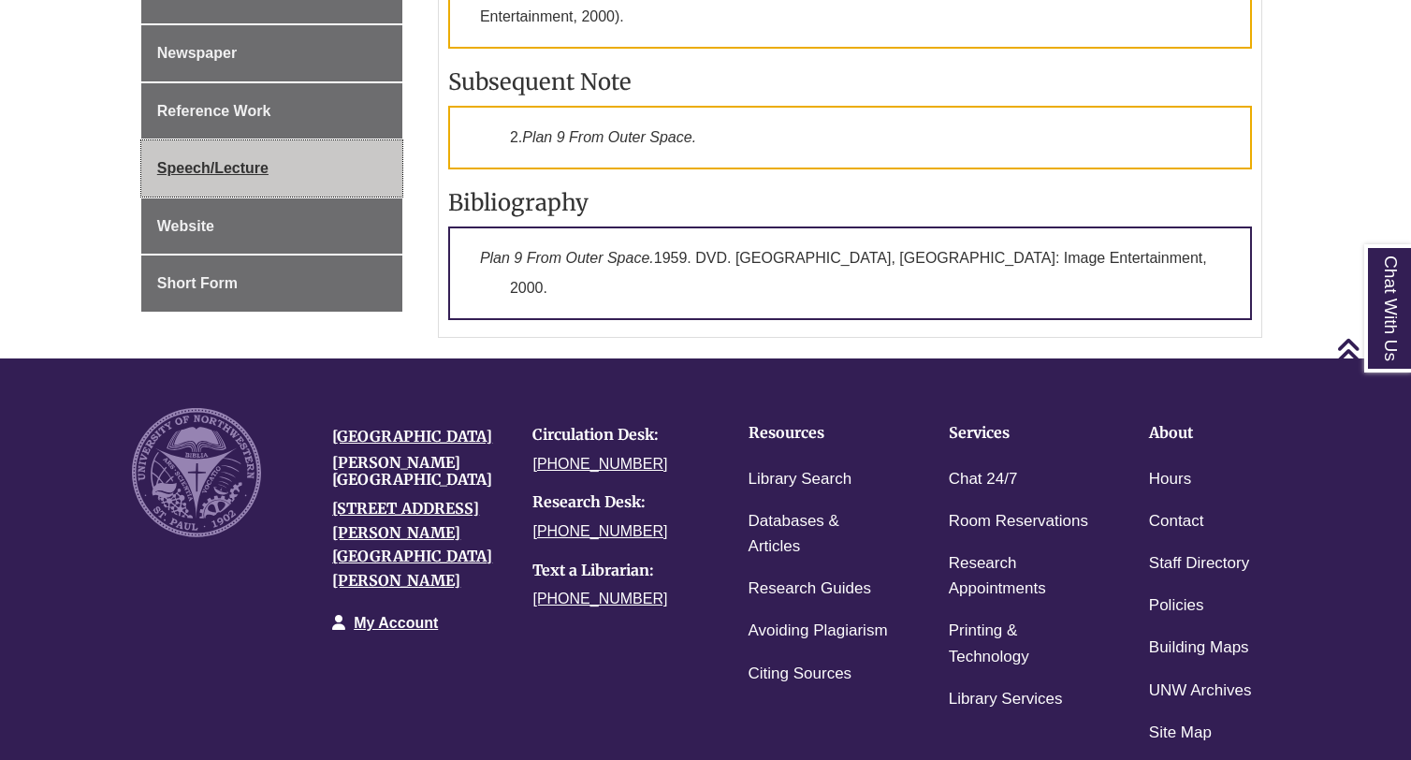
click at [283, 168] on link "Speech/Lecture" at bounding box center [271, 168] width 261 height 56
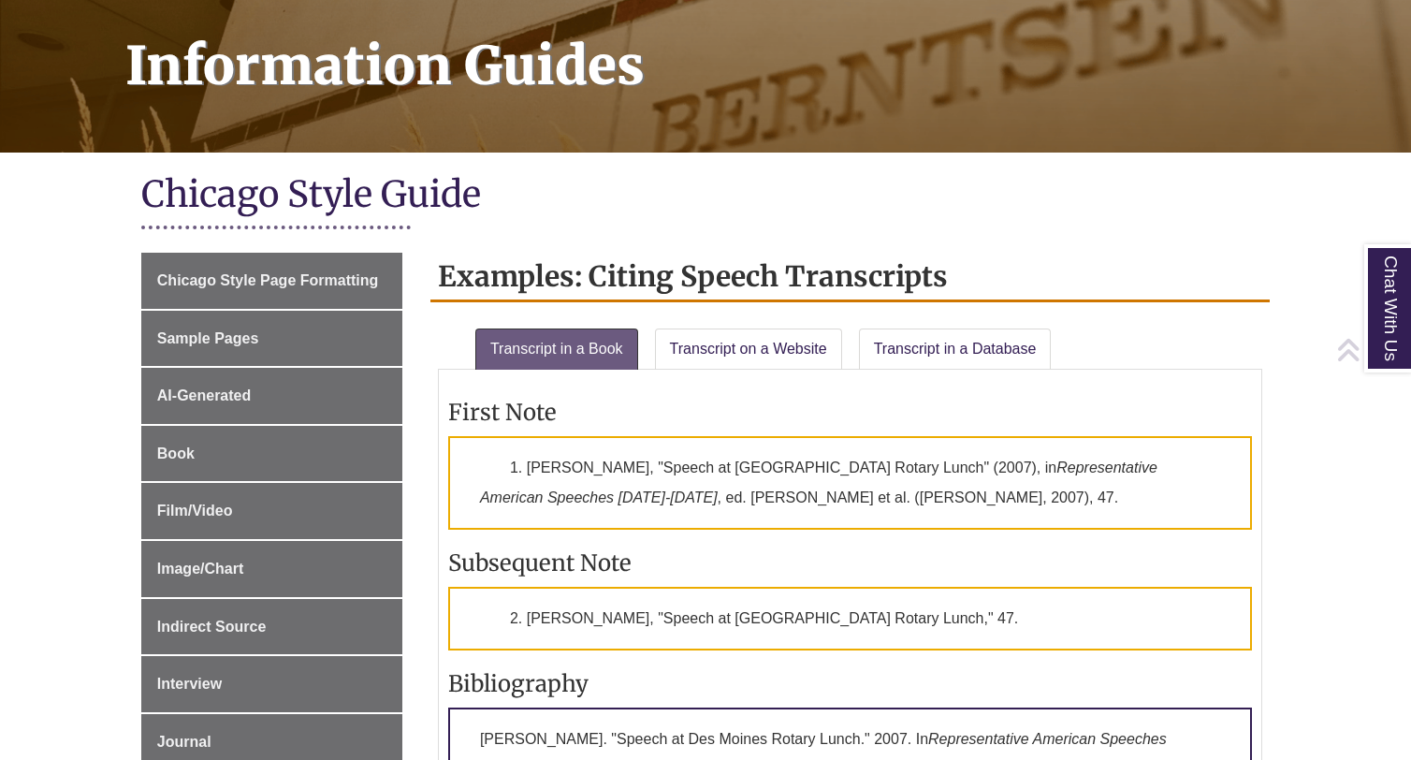
scroll to position [312, 0]
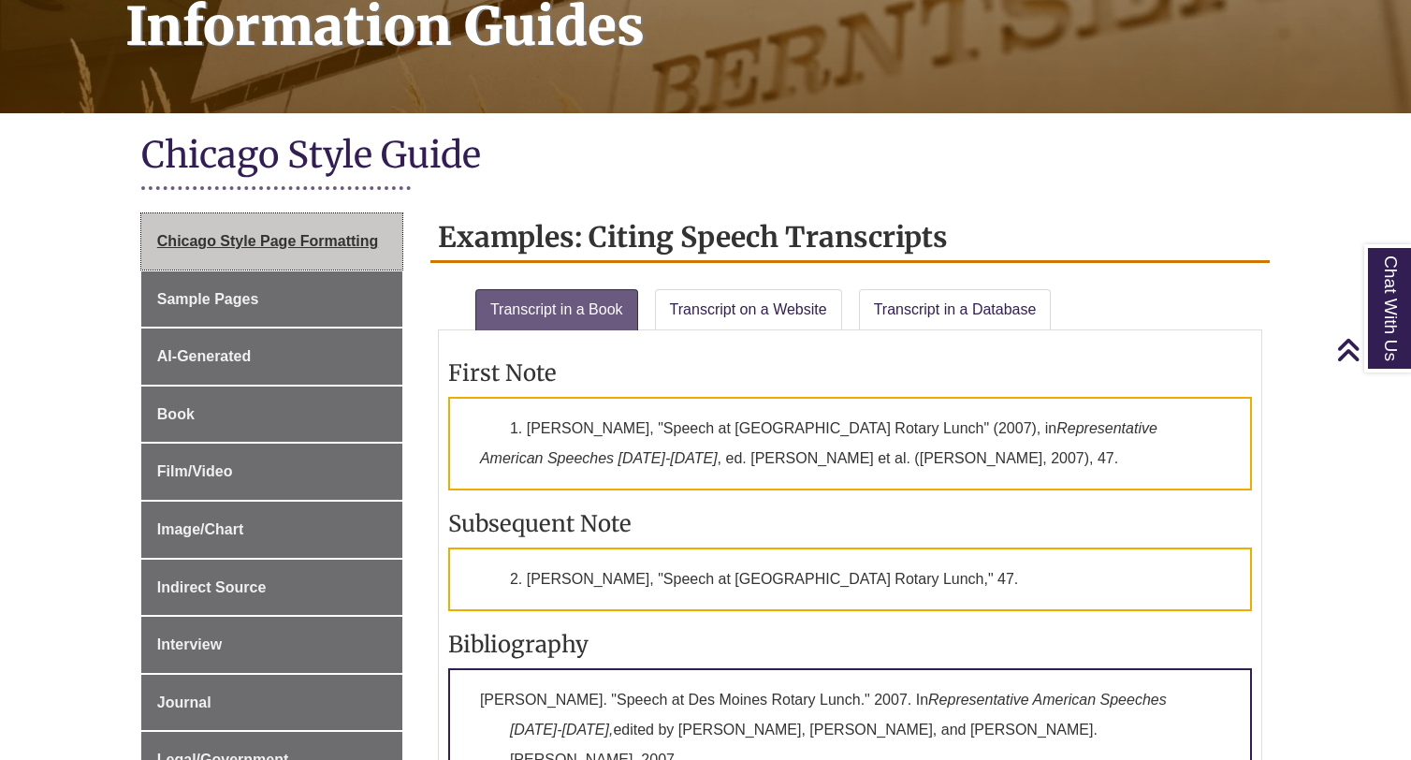
click at [338, 233] on link "Chicago Style Page Formatting" at bounding box center [271, 241] width 261 height 56
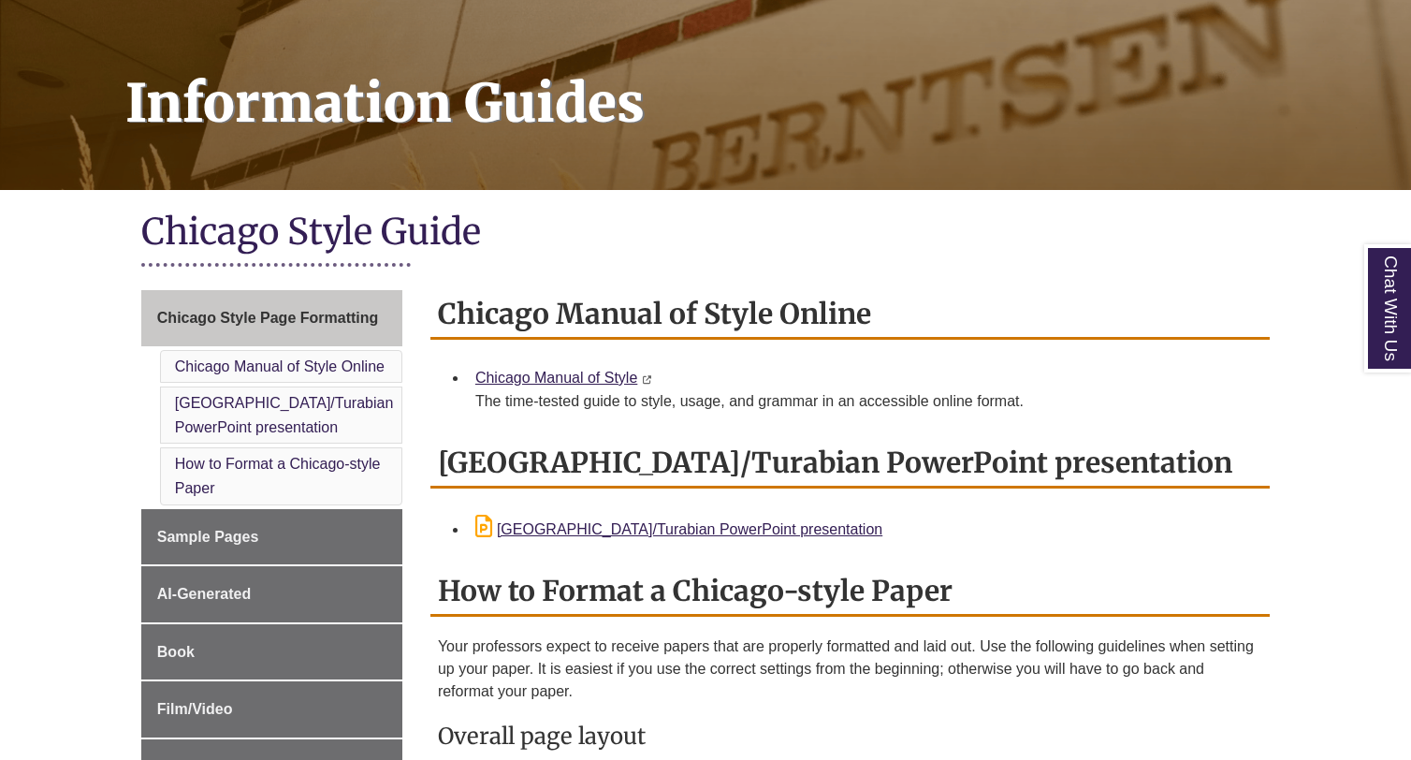
scroll to position [329, 0]
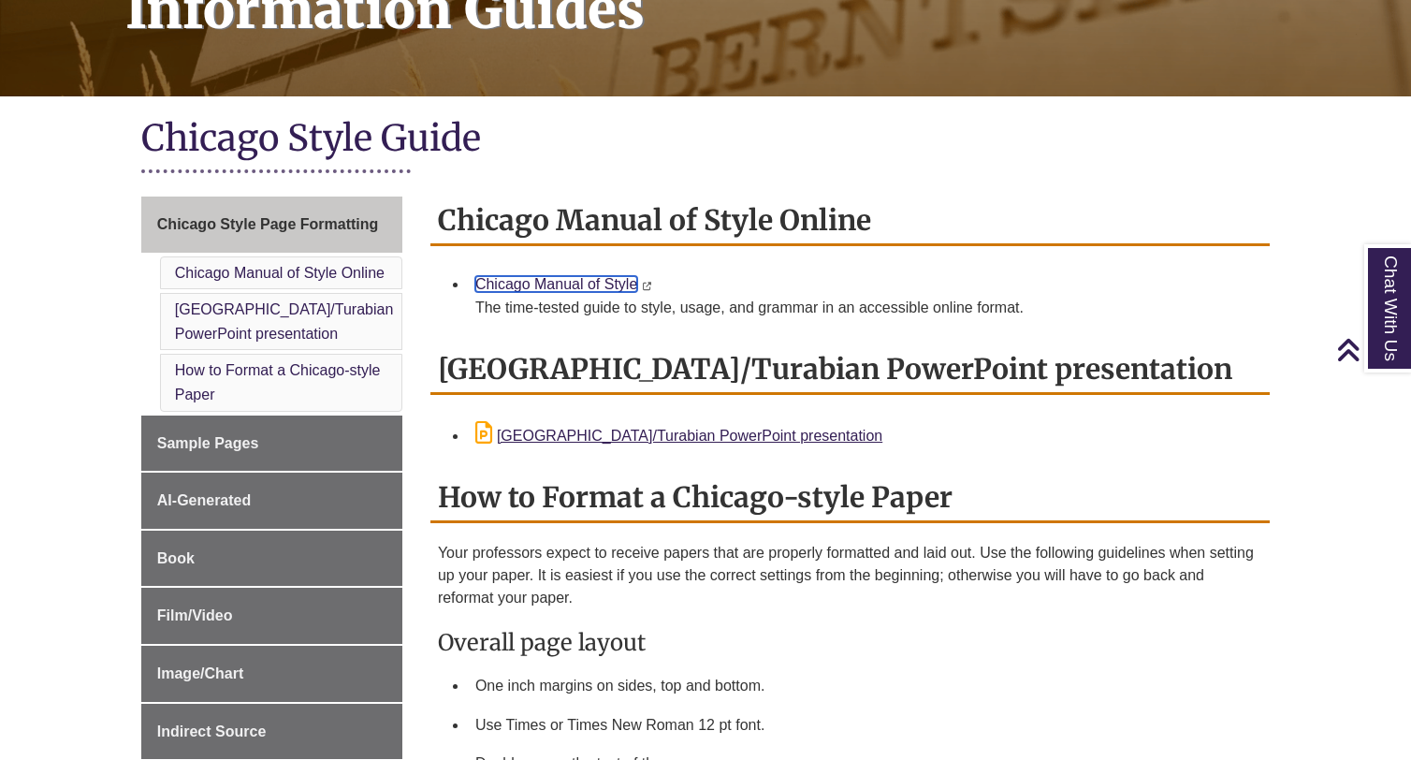
click at [570, 281] on link "Chicago Manual of Style" at bounding box center [556, 284] width 162 height 16
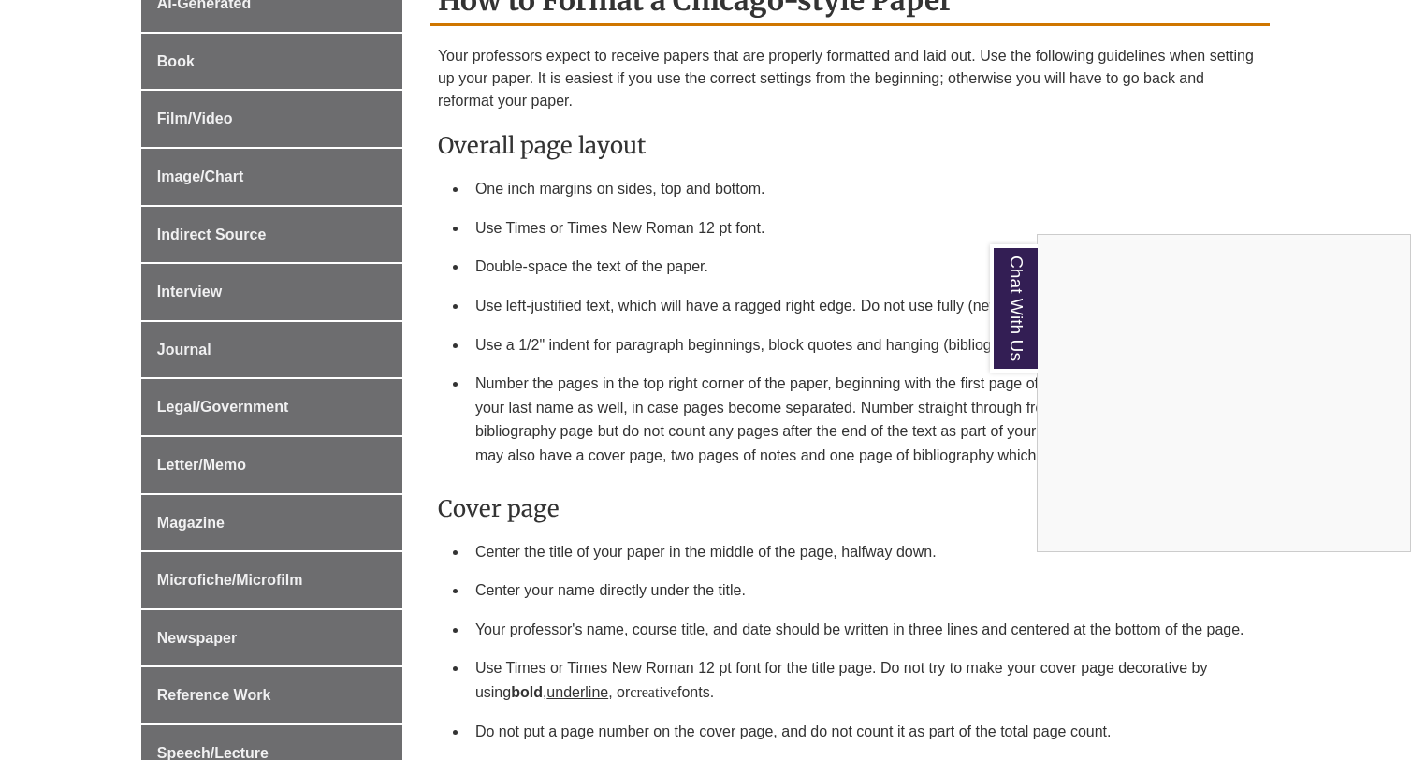
scroll to position [811, 0]
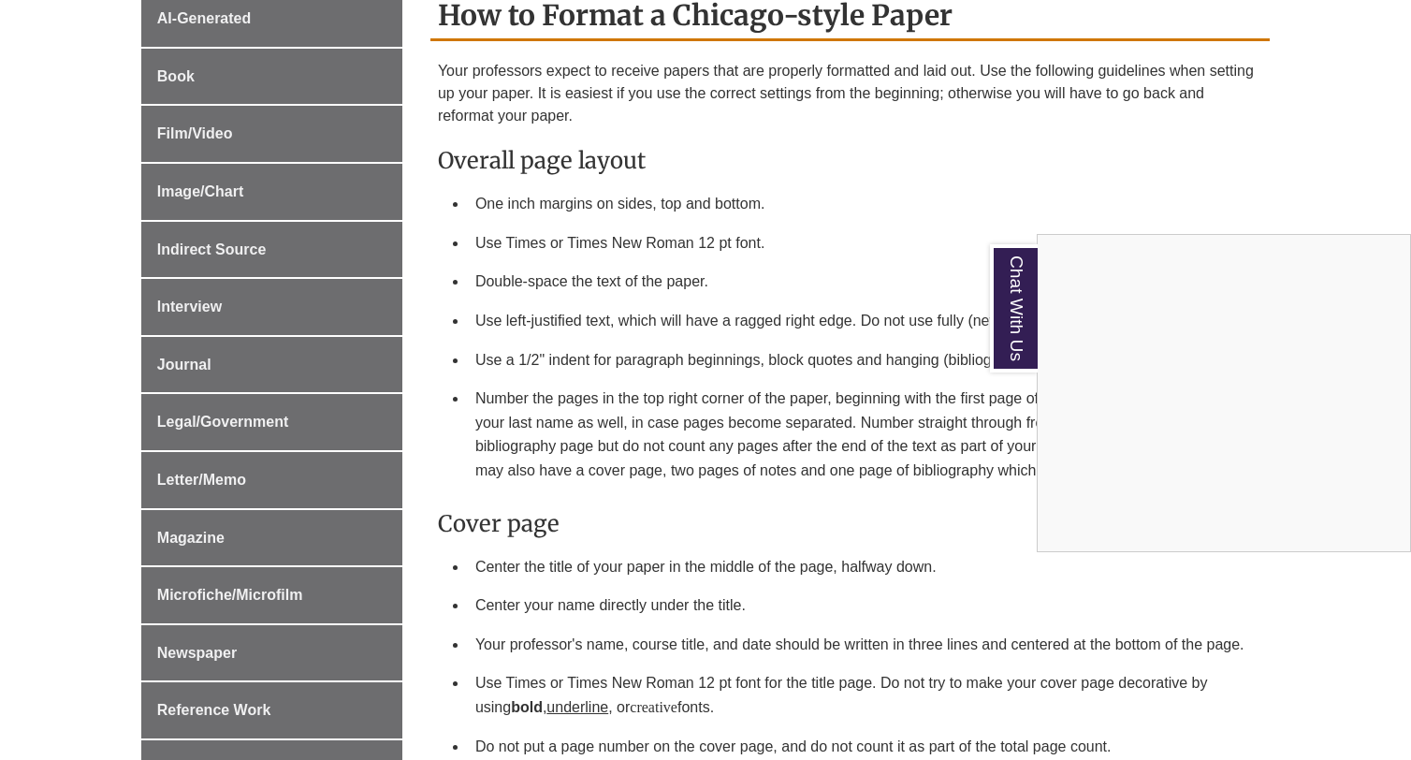
click at [213, 147] on div "Chat With Us" at bounding box center [705, 380] width 1411 height 760
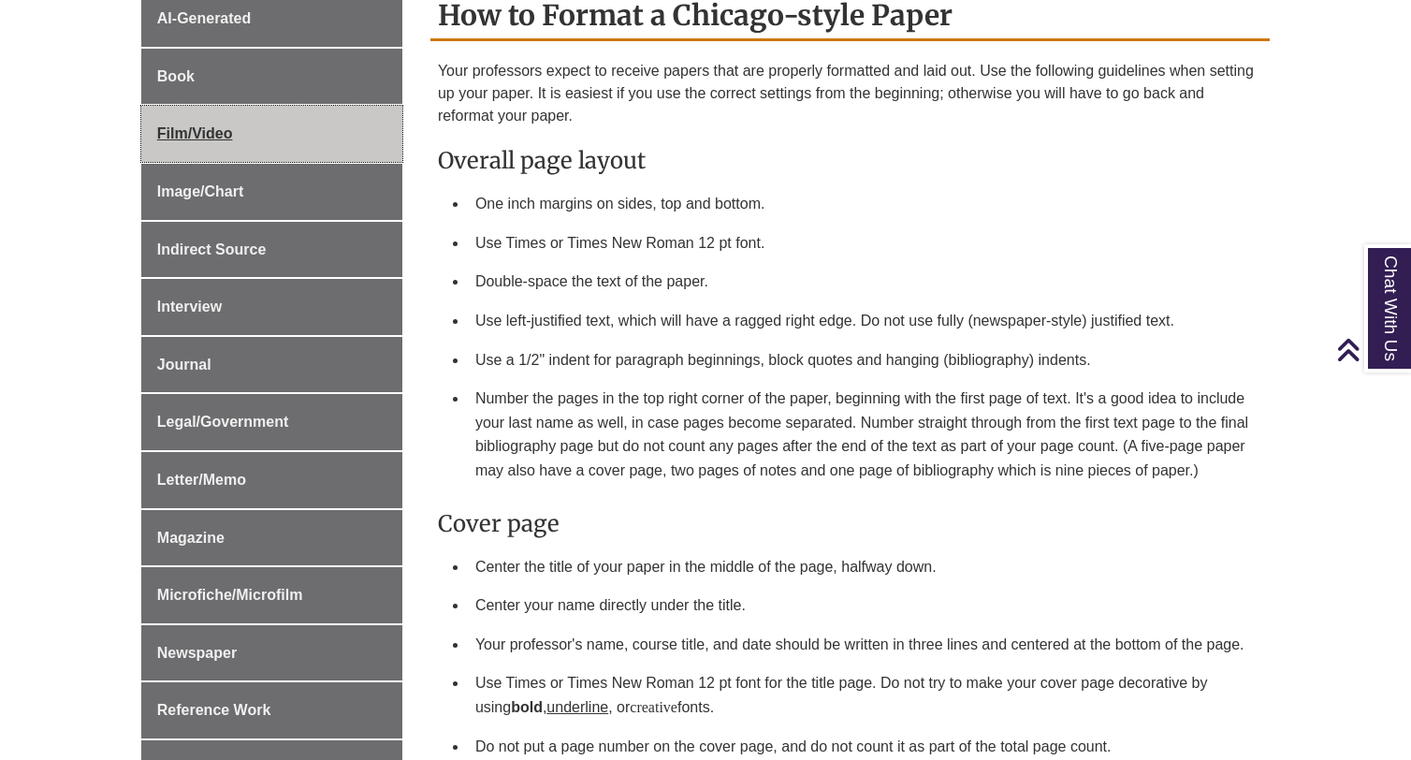
click at [213, 141] on span "Film/Video" at bounding box center [195, 133] width 76 height 16
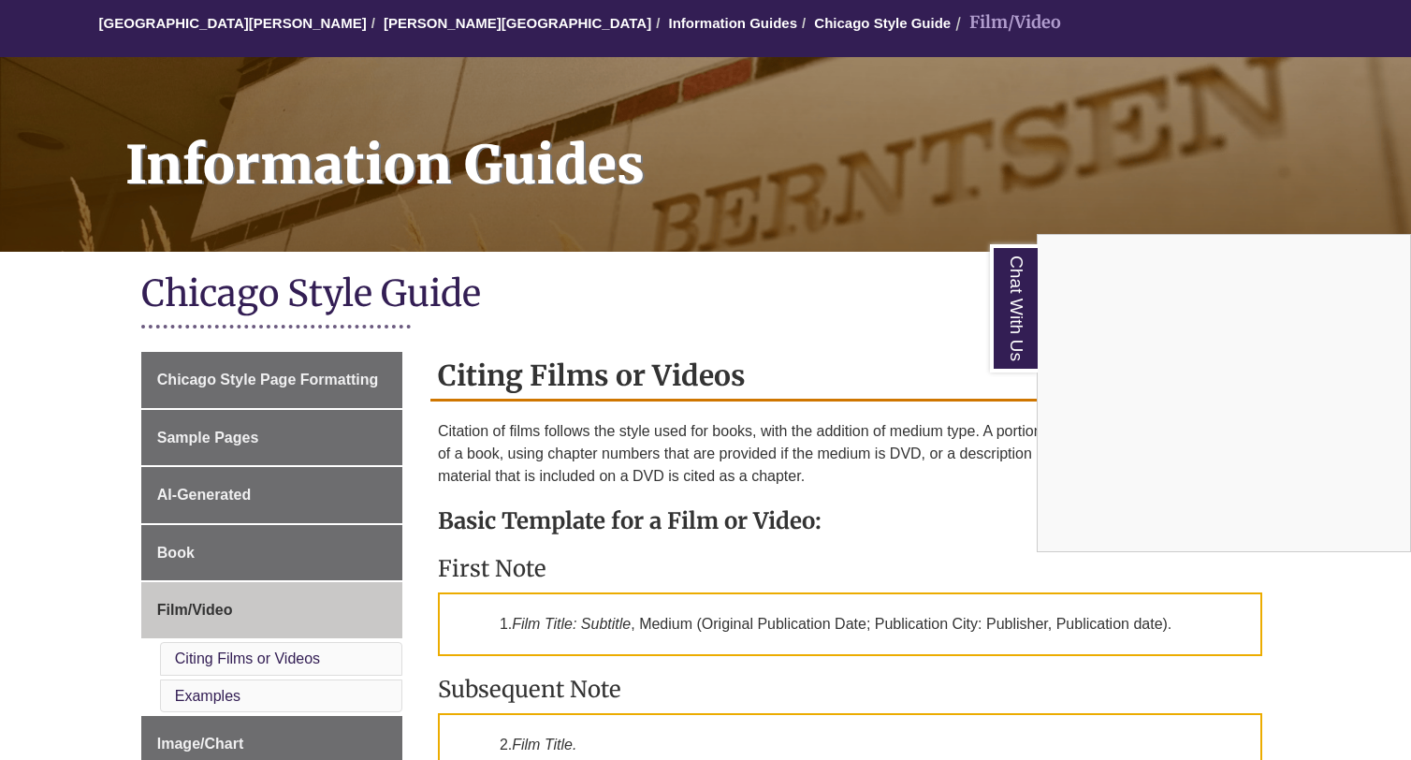
scroll to position [138, 0]
